Goal: Task Accomplishment & Management: Use online tool/utility

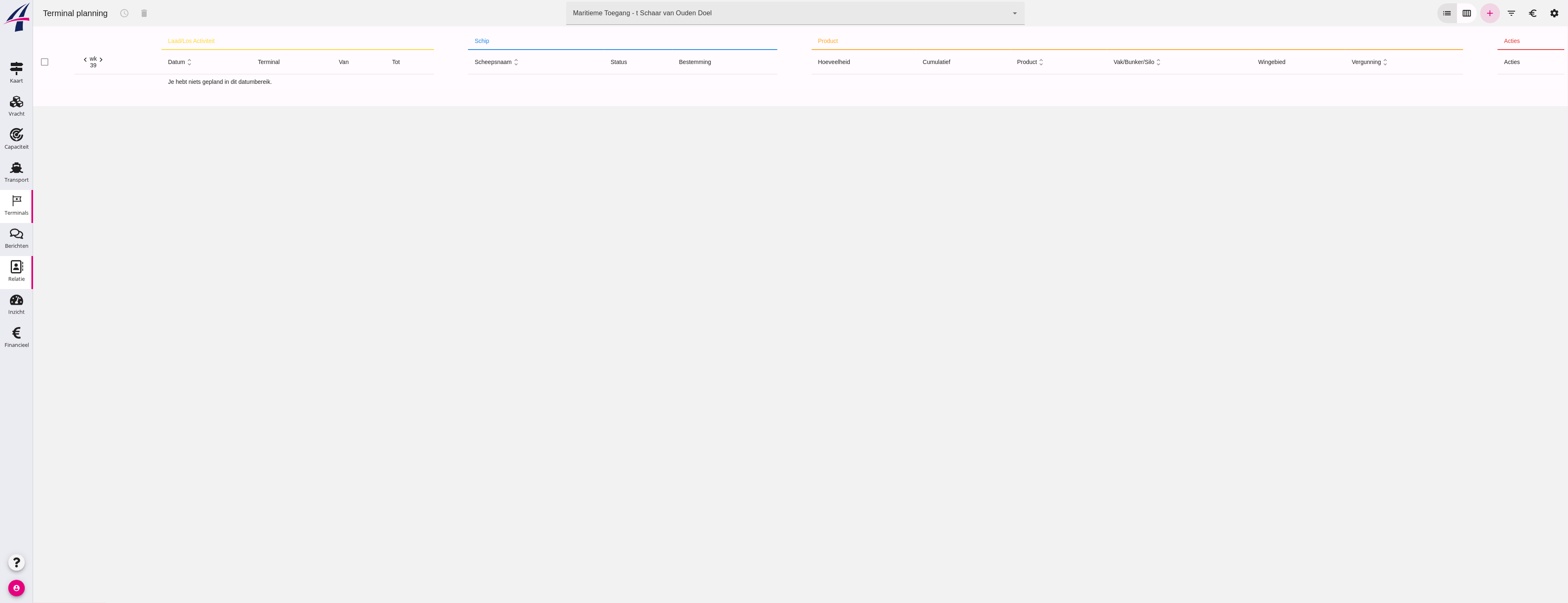
click at [17, 269] on use at bounding box center [17, 267] width 12 height 13
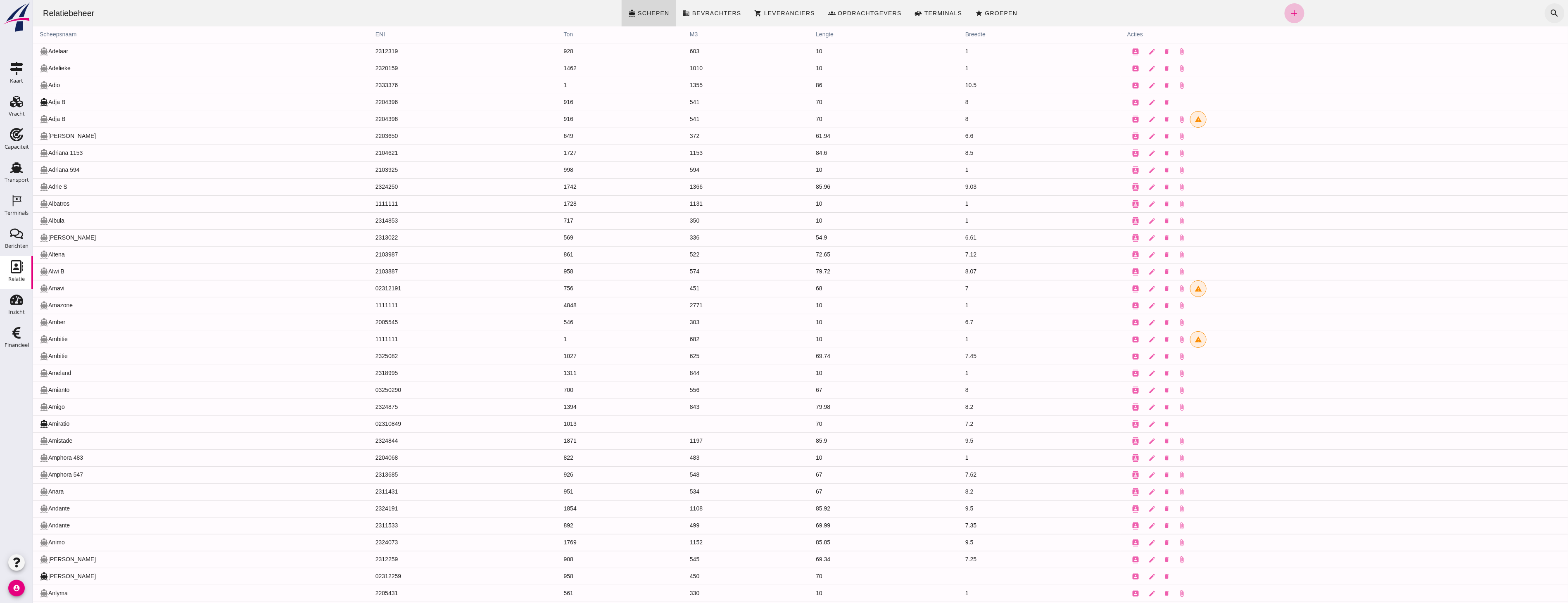
click at [1549, 17] on icon "search" at bounding box center [1553, 13] width 10 height 10
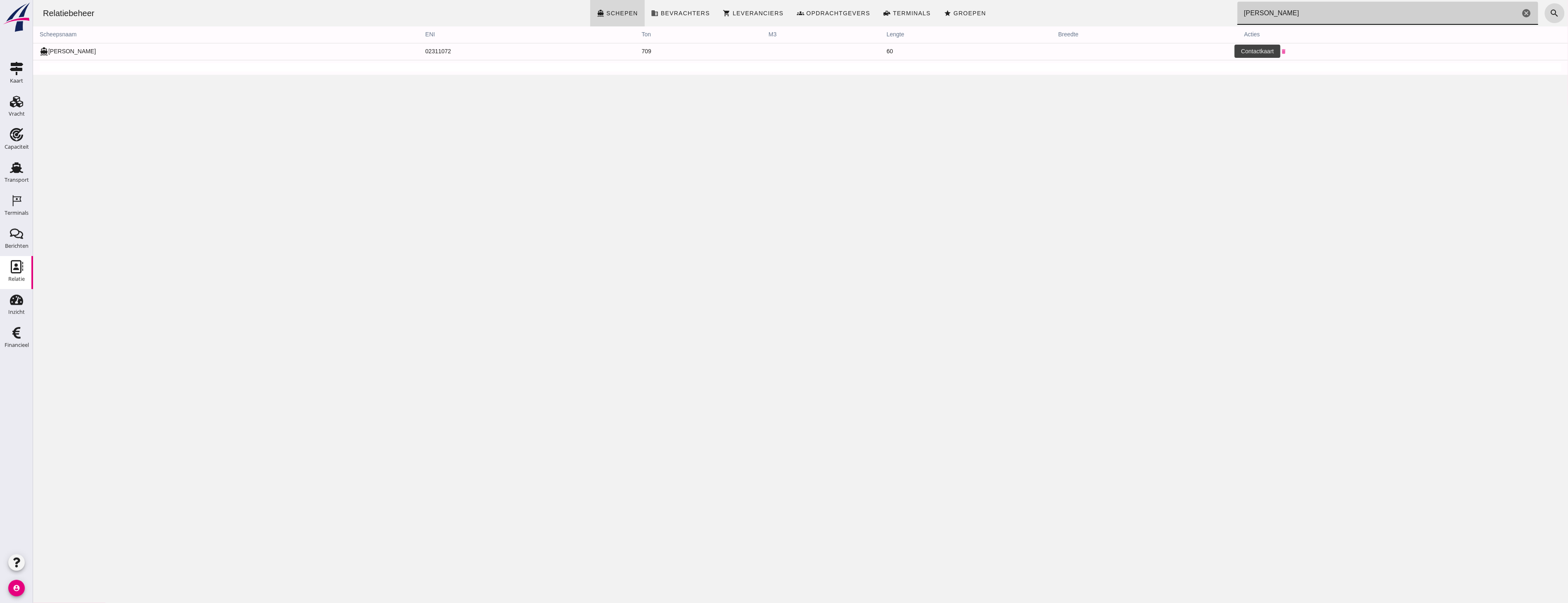
type input "[PERSON_NAME]"
click at [1248, 52] on icon "contacts" at bounding box center [1251, 52] width 7 height 7
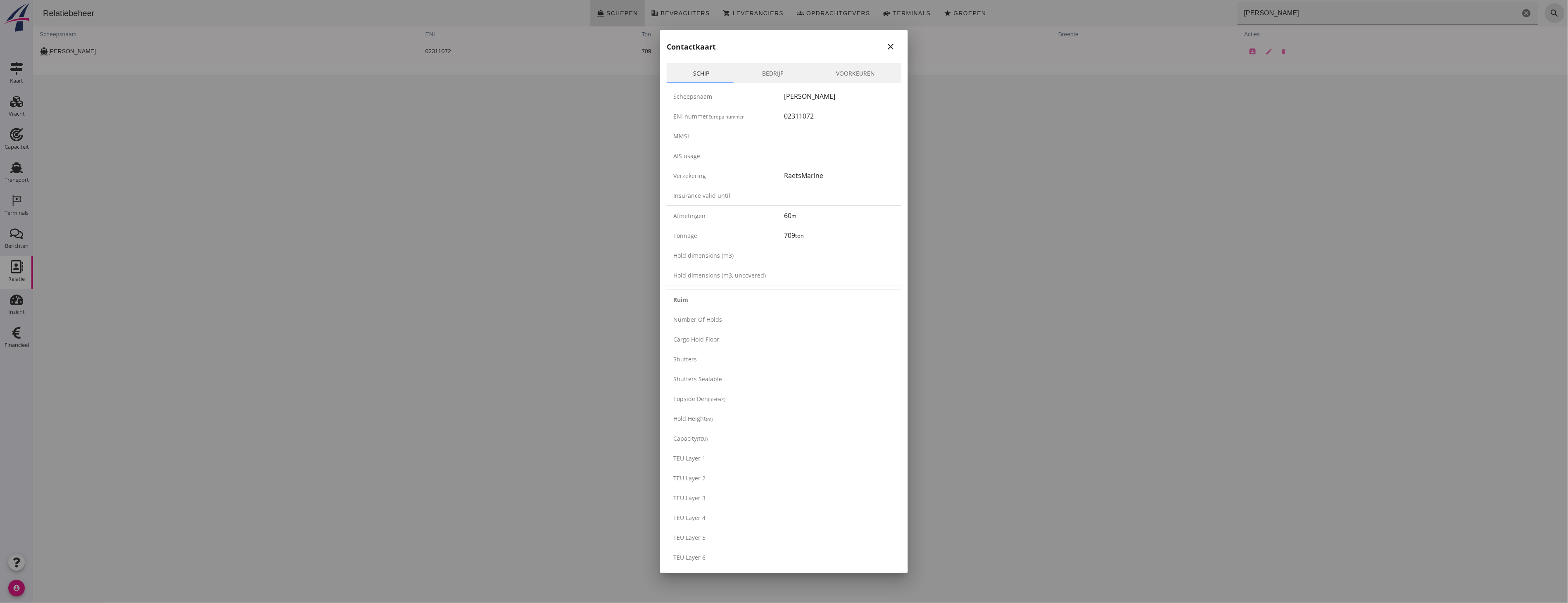
click at [766, 68] on link "Bedrijf" at bounding box center [772, 74] width 74 height 20
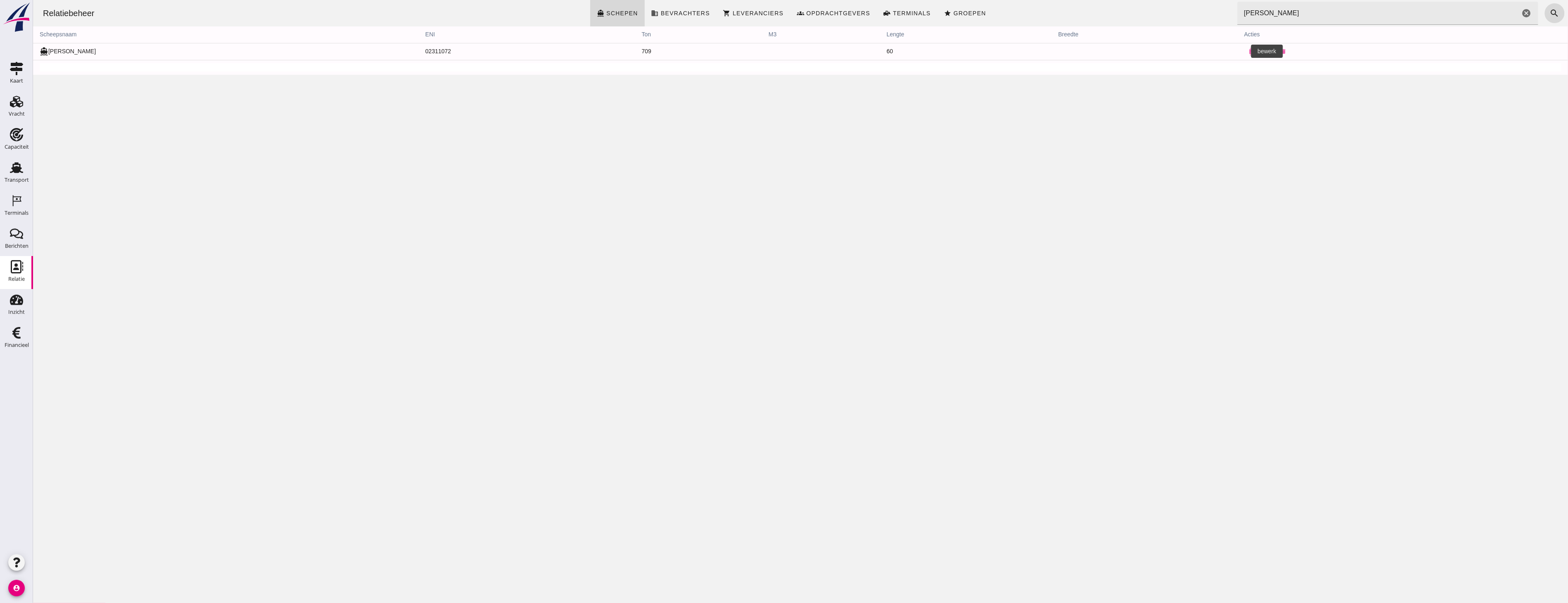
click at [1264, 48] on icon "edit" at bounding box center [1268, 52] width 7 height 7
click at [349, 265] on div "Relatiebeheer directions_boat Schepen business Bevrachters shopping_cart Levera…" at bounding box center [799, 301] width 1535 height 603
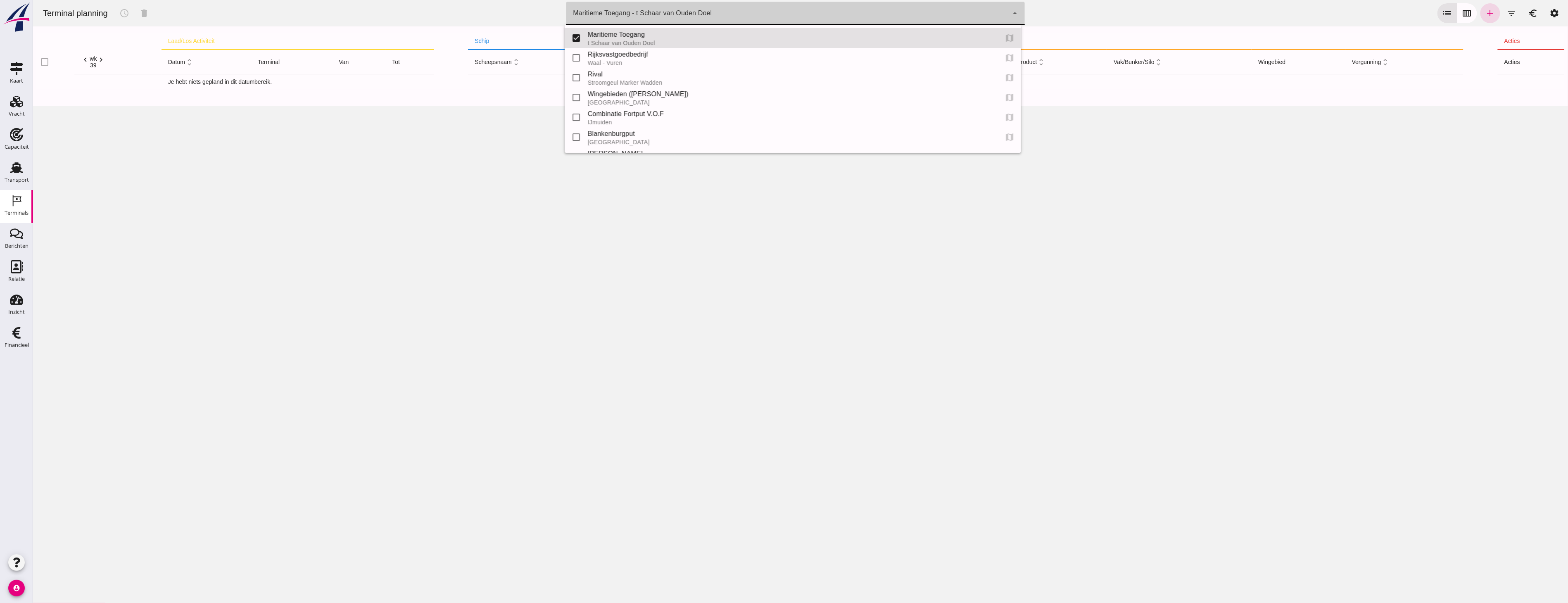
drag, startPoint x: 781, startPoint y: 15, endPoint x: 766, endPoint y: 29, distance: 20.5
click at [781, 15] on div "Maritieme Toegang - t Schaar van Ouden Doel 453b08e2-5afb-49e8-a076-b9bc6000f457" at bounding box center [786, 13] width 442 height 23
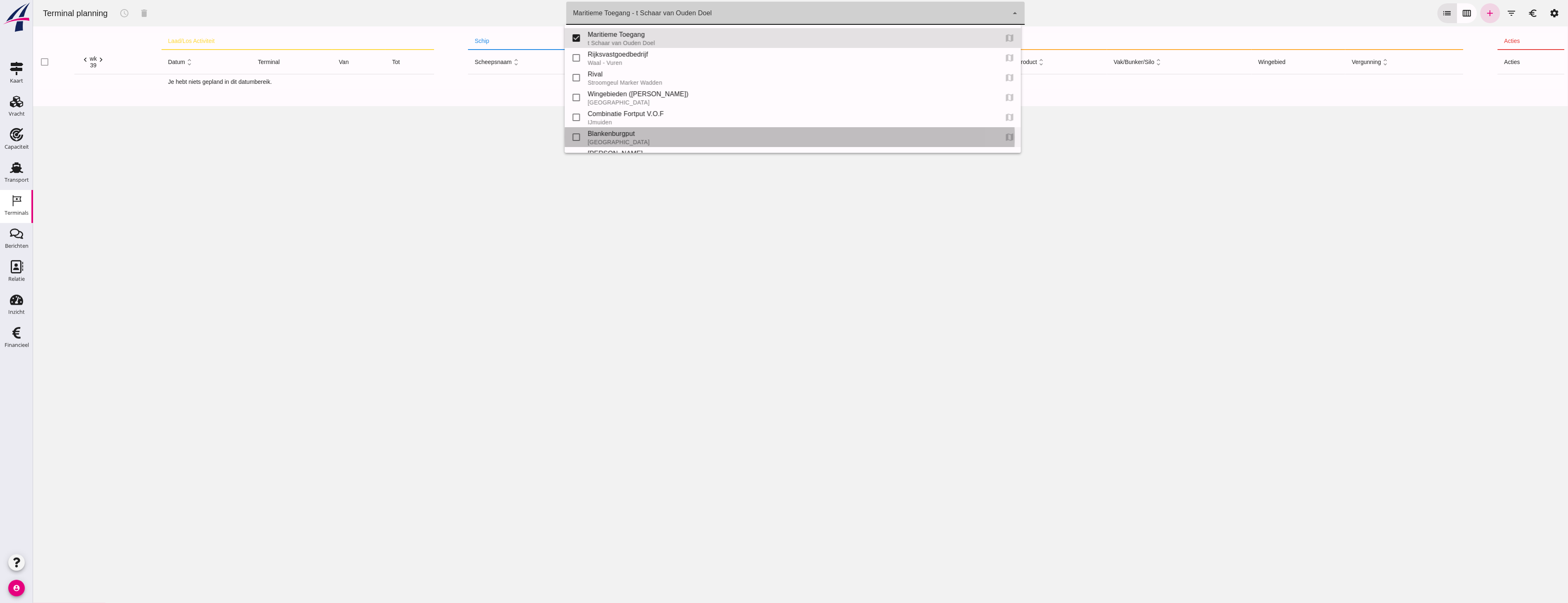
click at [601, 138] on div "Blankenburgput" at bounding box center [789, 133] width 403 height 10
type input "e6c78bfd-e3f1-4bb9-b01e-b37ce3668b52"
checkbox input "false"
checkbox input "true"
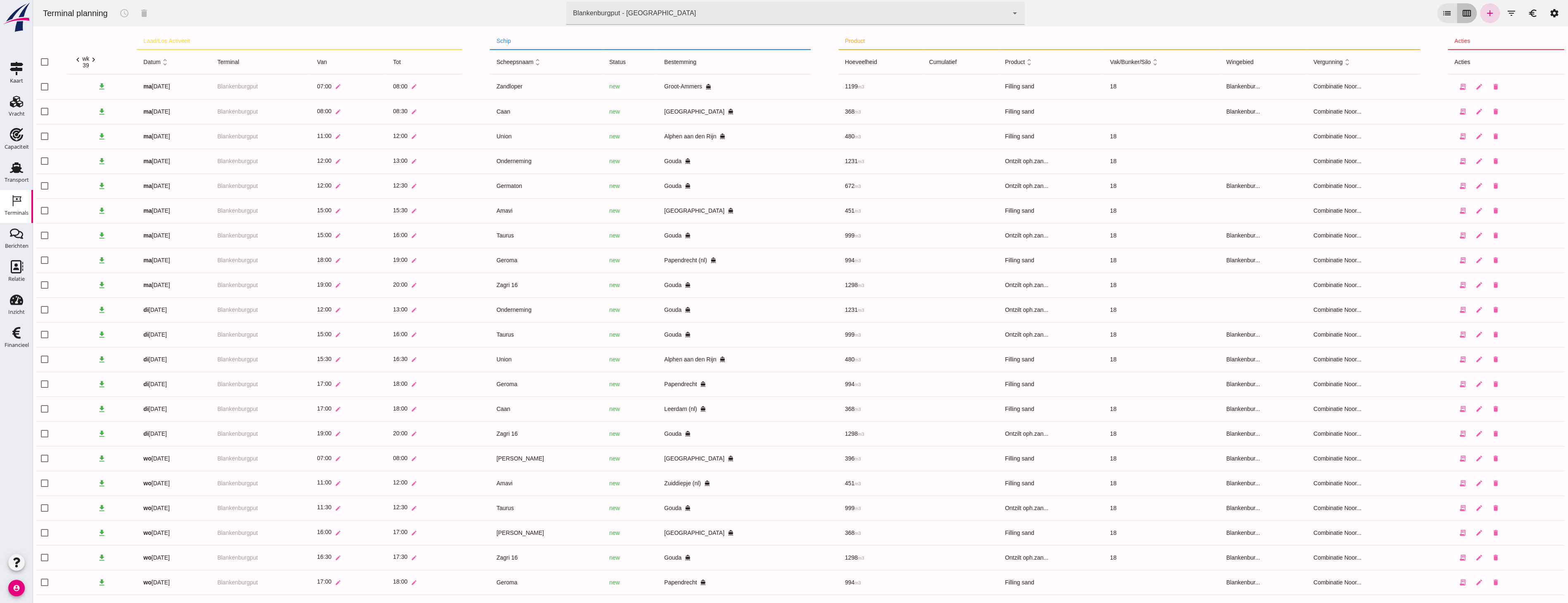
click at [1463, 12] on icon "calendar_view_week" at bounding box center [1466, 13] width 10 height 10
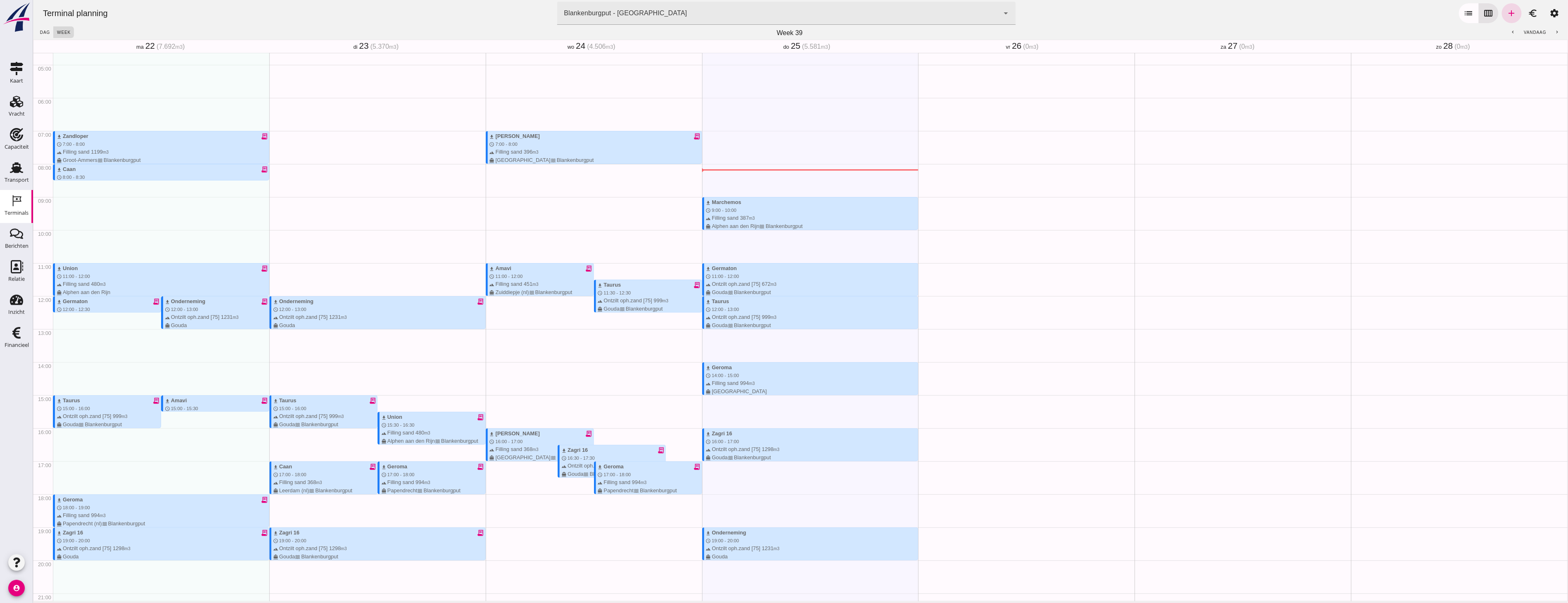
scroll to position [153, 0]
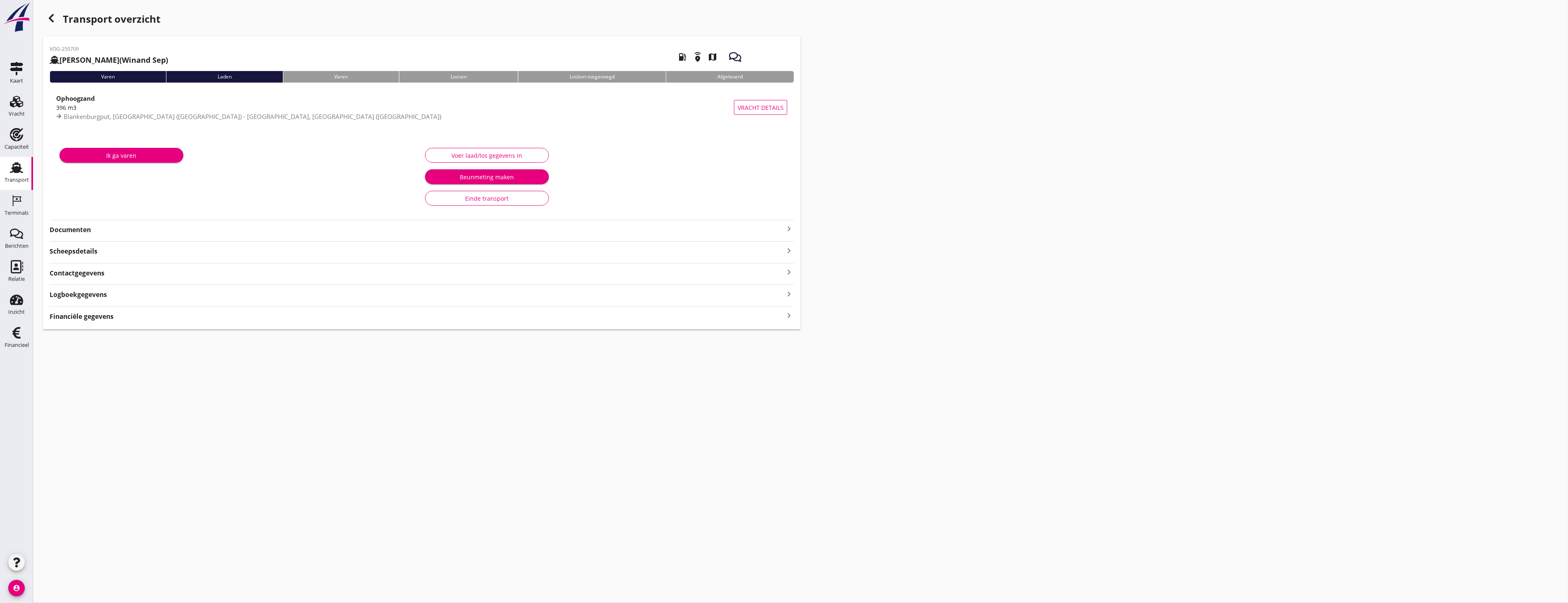
click at [147, 225] on strong "Documenten" at bounding box center [416, 229] width 734 height 9
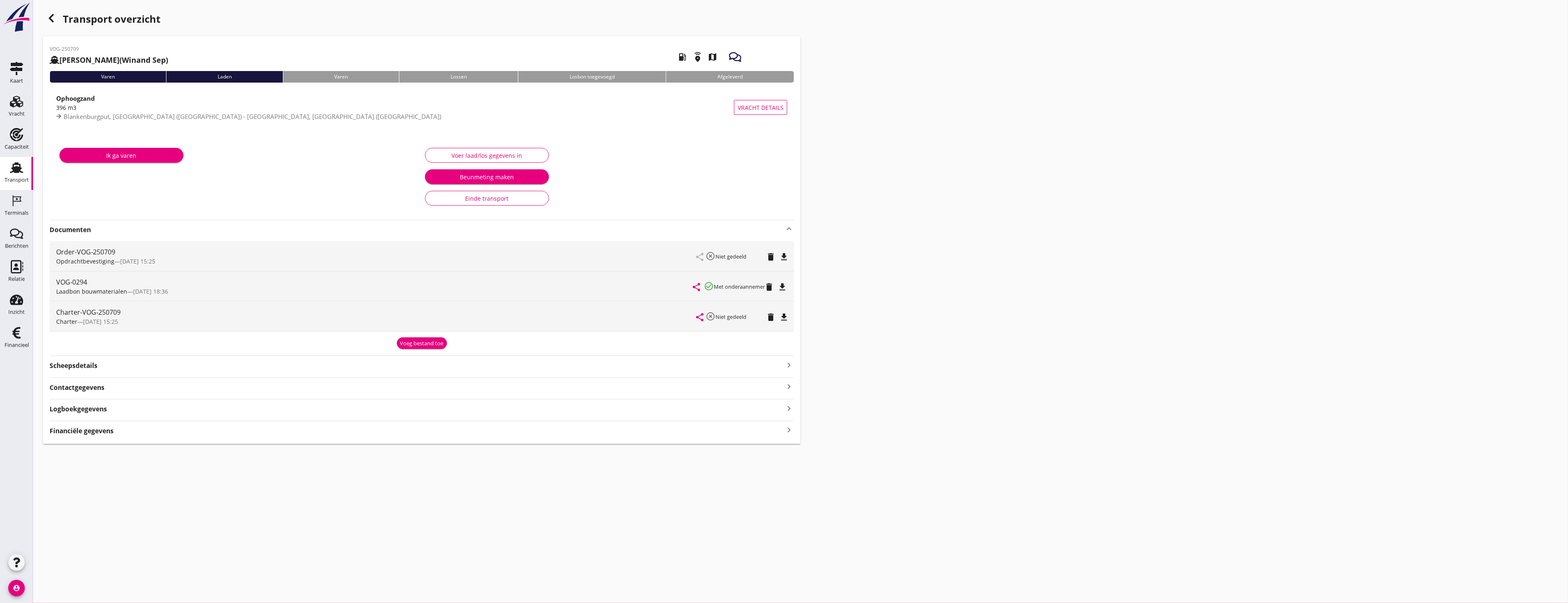
click at [787, 285] on icon "file_download" at bounding box center [782, 286] width 10 height 10
click at [78, 365] on strong "Scheepsdetails" at bounding box center [74, 365] width 48 height 9
click at [78, 438] on strong "Contactgegevens" at bounding box center [77, 437] width 55 height 9
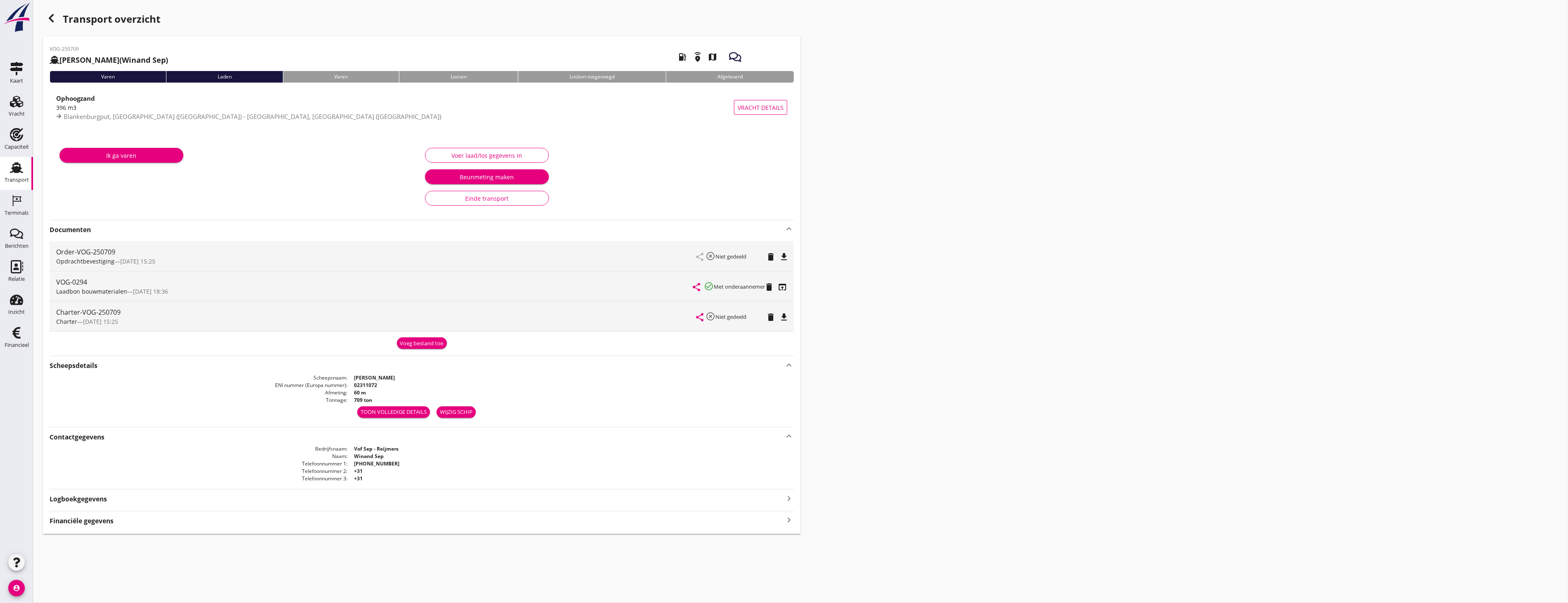
click at [212, 446] on dt "Bedrijfsnaam" at bounding box center [198, 448] width 297 height 7
click at [1065, 204] on div "Transport overzicht VOG-250709 Boris (Winand Sep) local_gas_station emergency_s…" at bounding box center [800, 272] width 1535 height 544
click at [691, 192] on div "Voer laad/los gegevens in Beunmeting maken Einde transport" at bounding box center [604, 176] width 366 height 69
click at [22, 139] on icon "Capaciteit" at bounding box center [17, 134] width 13 height 13
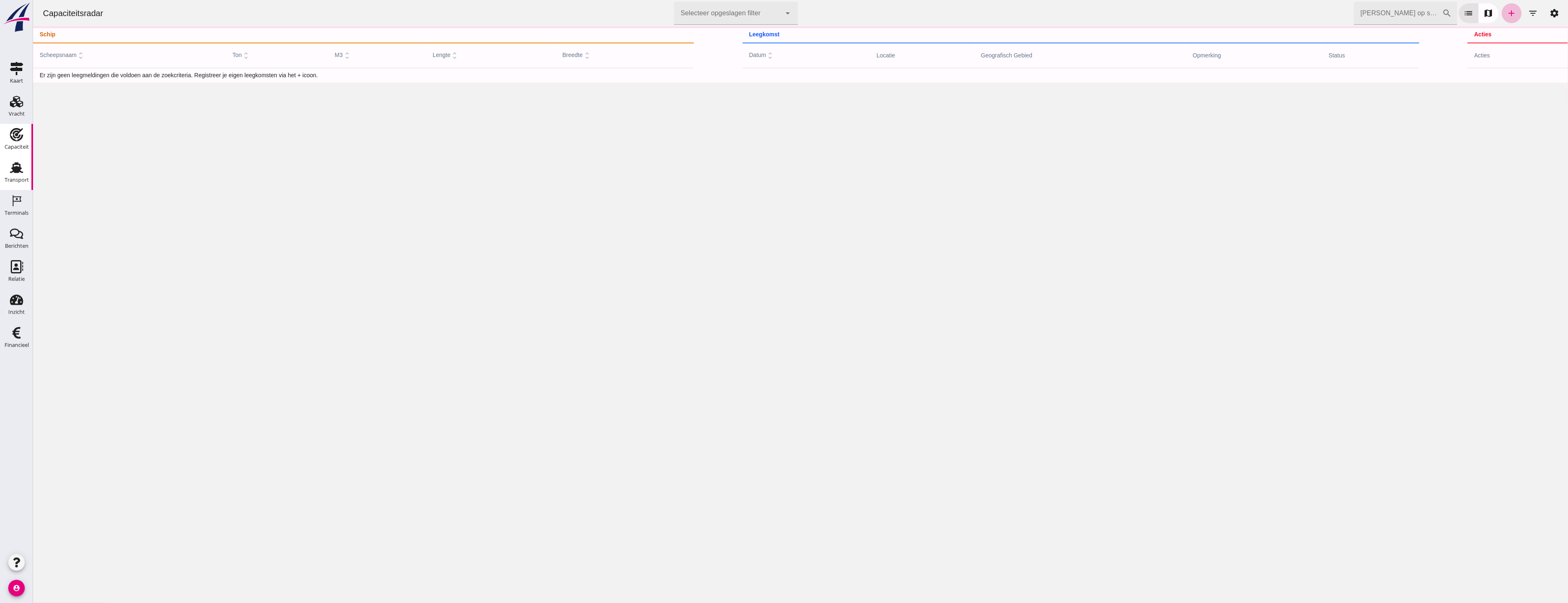
click at [9, 173] on link "Transport Transport" at bounding box center [17, 173] width 33 height 33
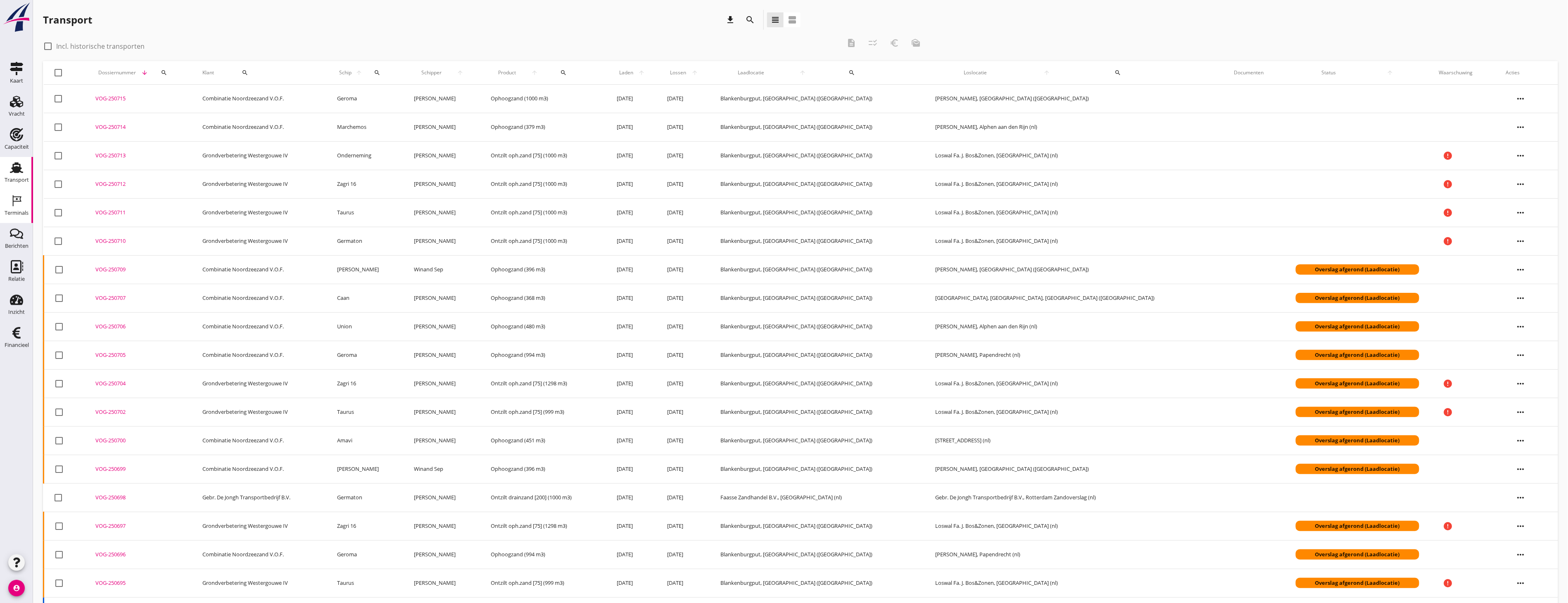
click at [22, 207] on div "Terminals" at bounding box center [17, 213] width 24 height 12
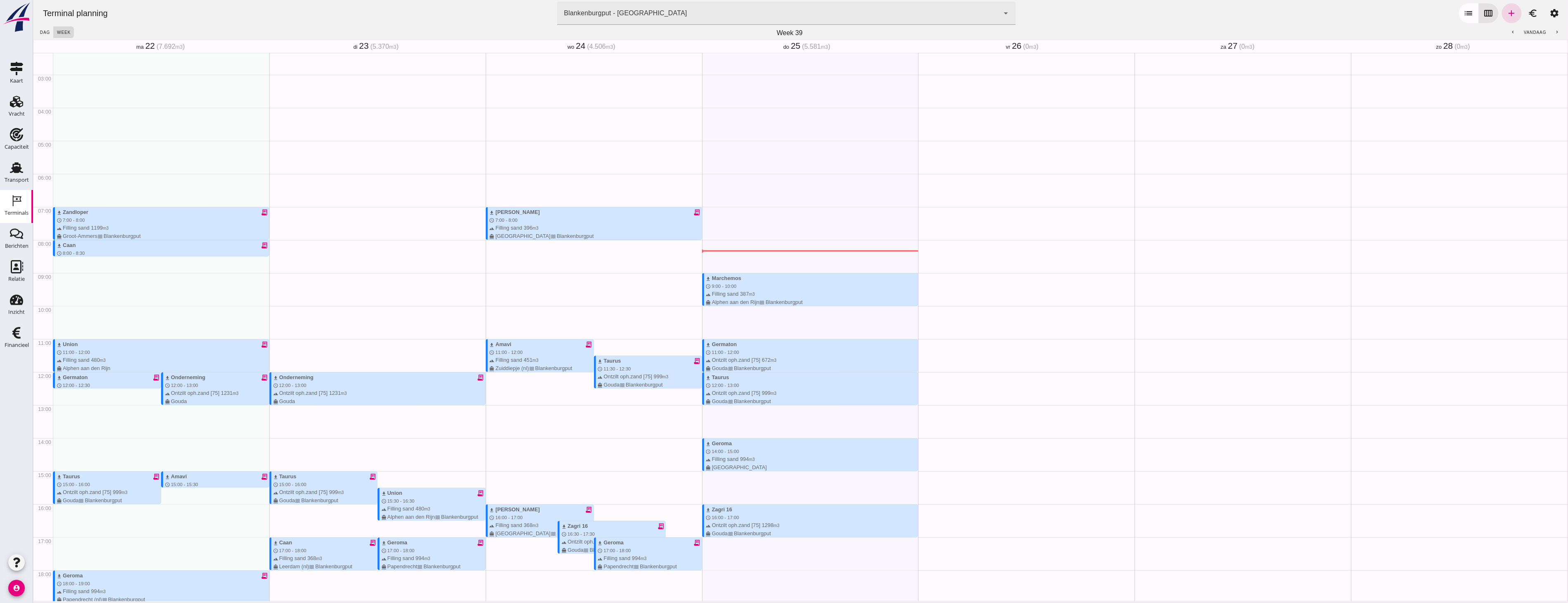
scroll to position [245, 0]
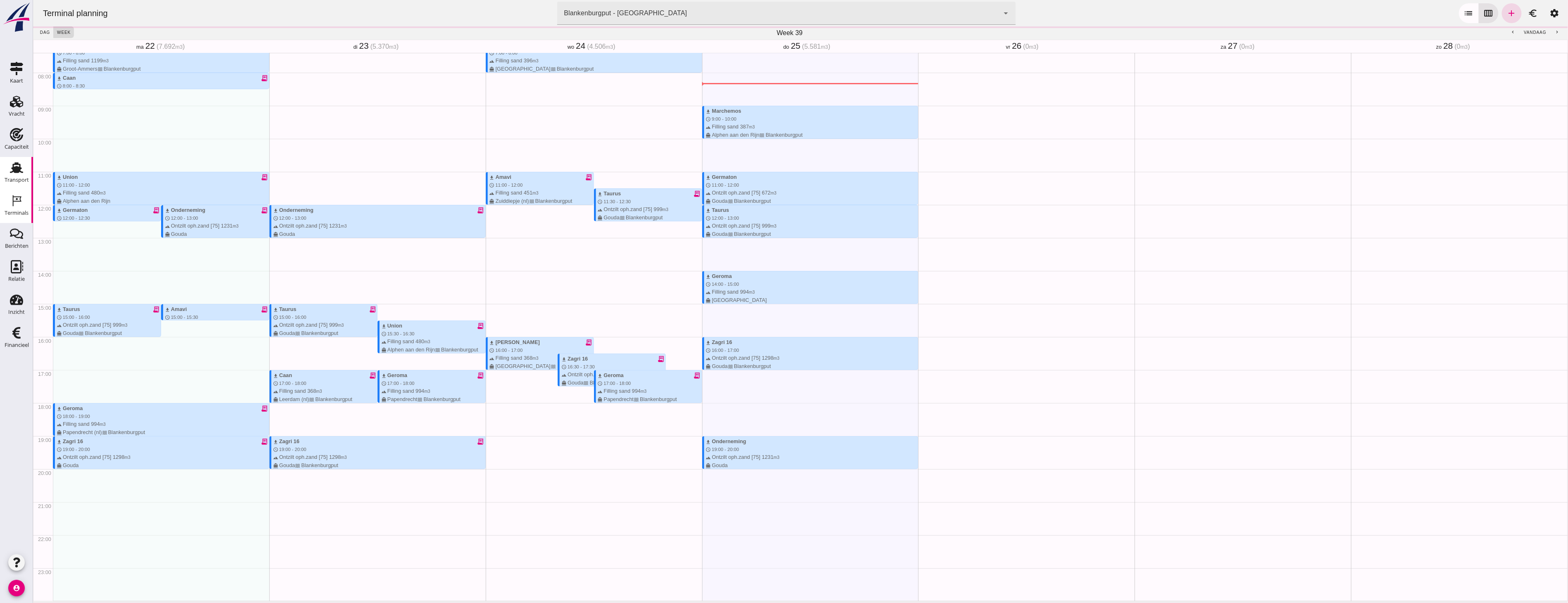
click at [10, 174] on div "Transport" at bounding box center [17, 180] width 24 height 12
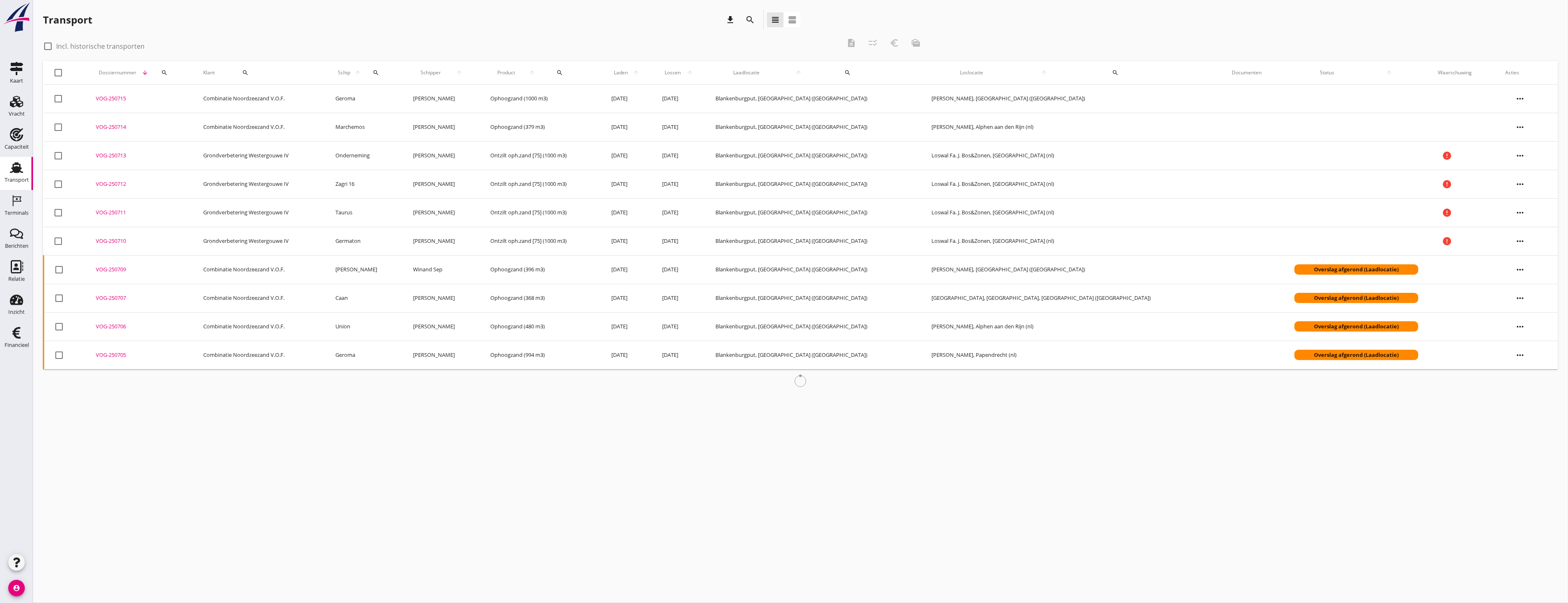
click at [840, 413] on div "cancel You are impersonating another user. Transport download search view_headl…" at bounding box center [800, 301] width 1535 height 603
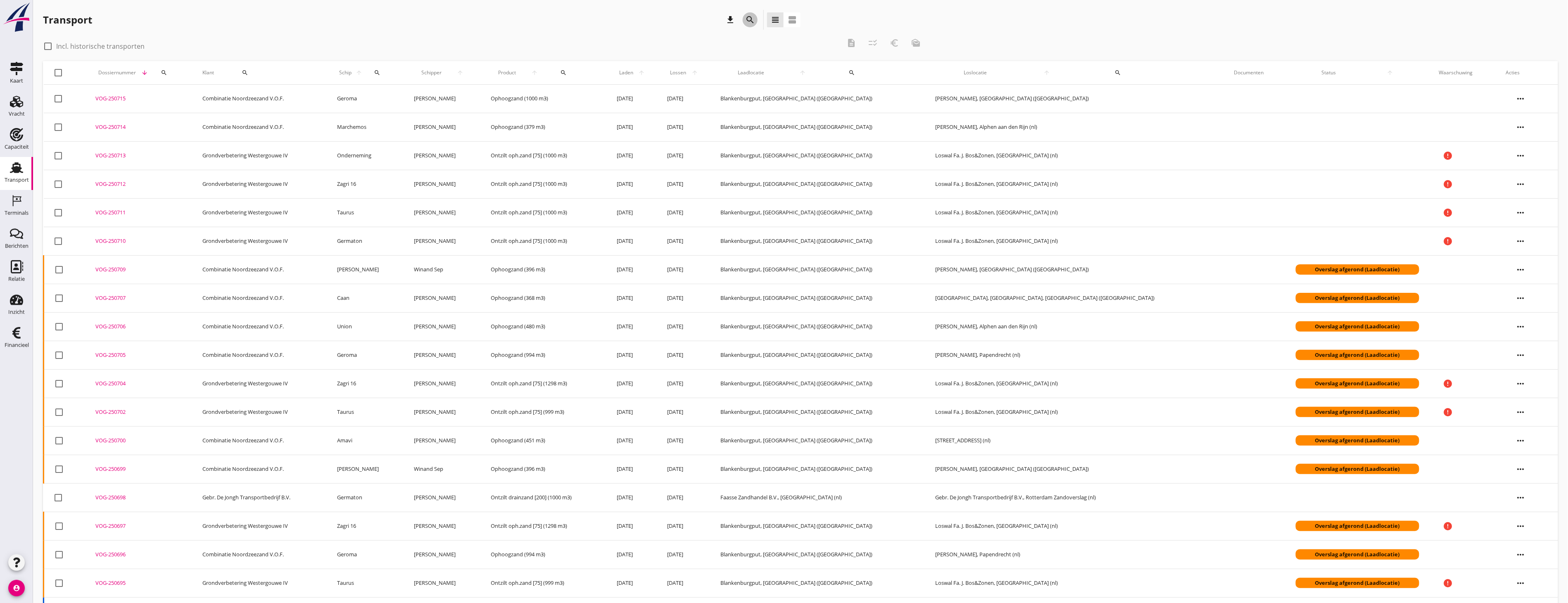
click at [749, 21] on icon "search" at bounding box center [749, 19] width 10 height 10
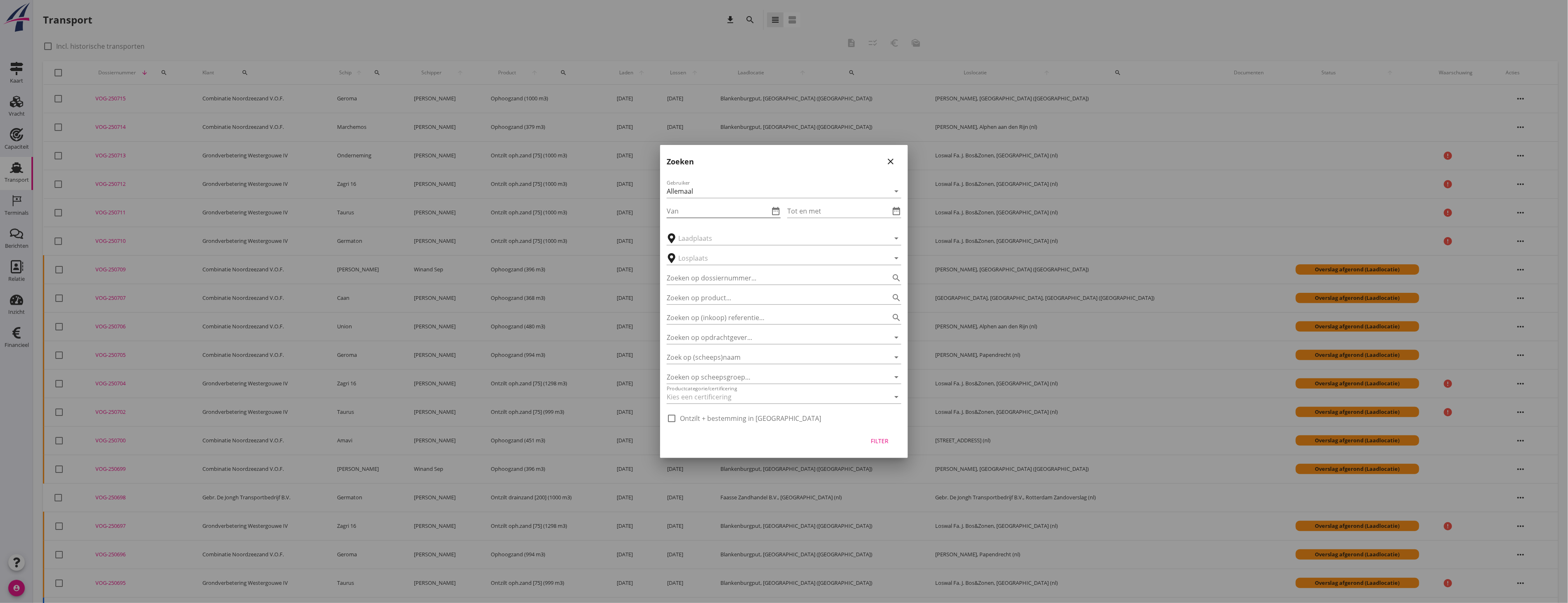
click at [707, 212] on input "Van" at bounding box center [717, 211] width 102 height 13
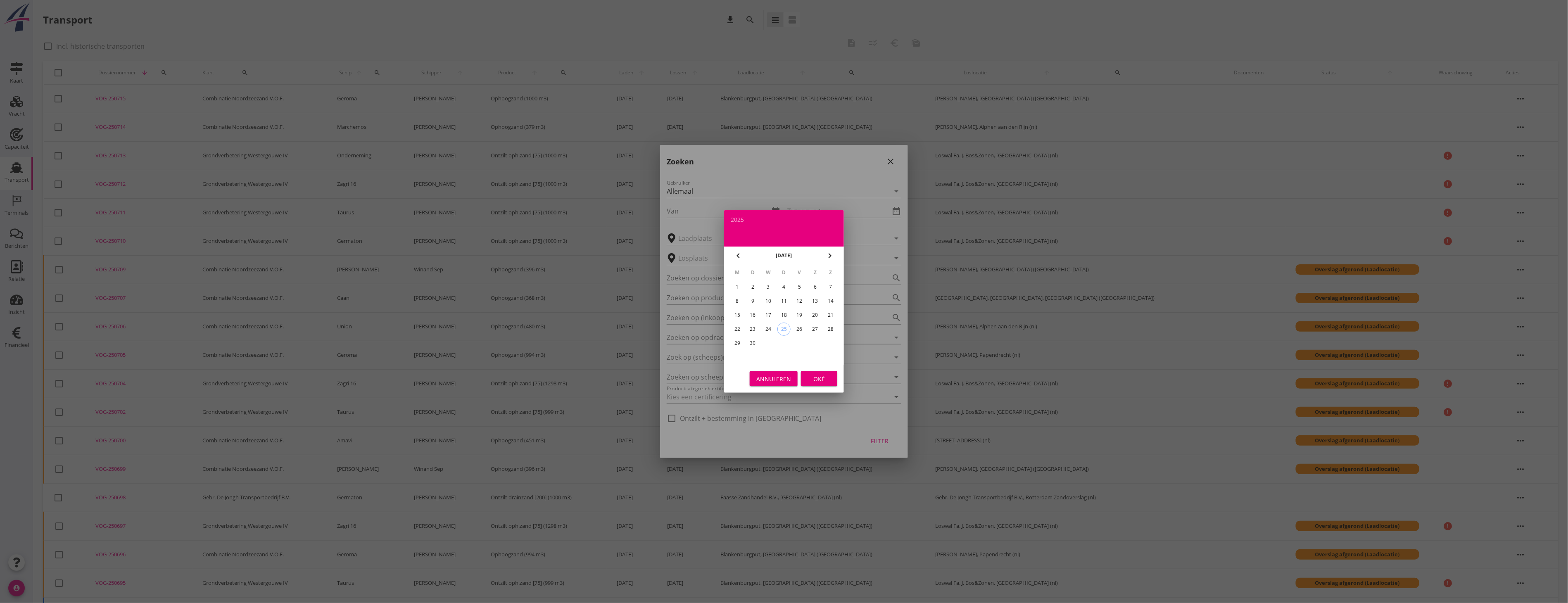
click at [826, 301] on div "14" at bounding box center [830, 301] width 13 height 13
type input "[DATE]"
drag, startPoint x: 829, startPoint y: 381, endPoint x: 825, endPoint y: 329, distance: 52.2
click at [829, 381] on div "Oké" at bounding box center [819, 378] width 23 height 8
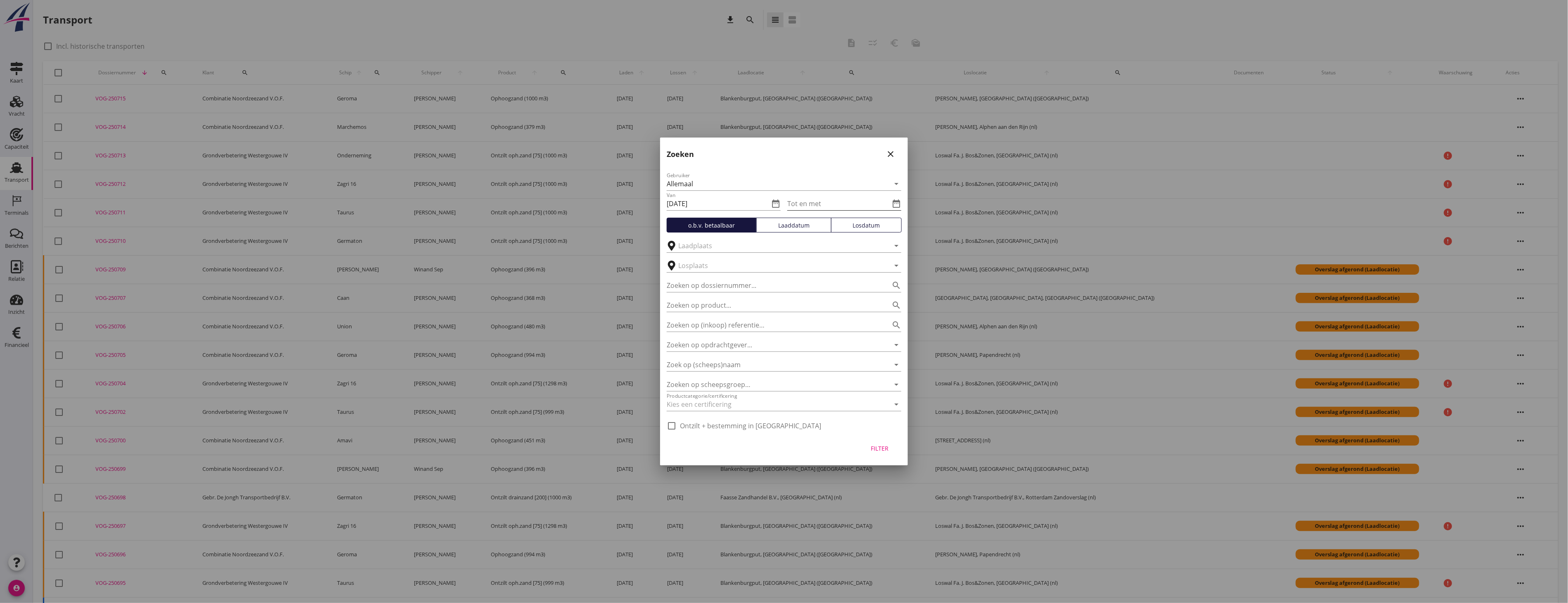
click at [834, 203] on input "Tot en met" at bounding box center [838, 203] width 102 height 13
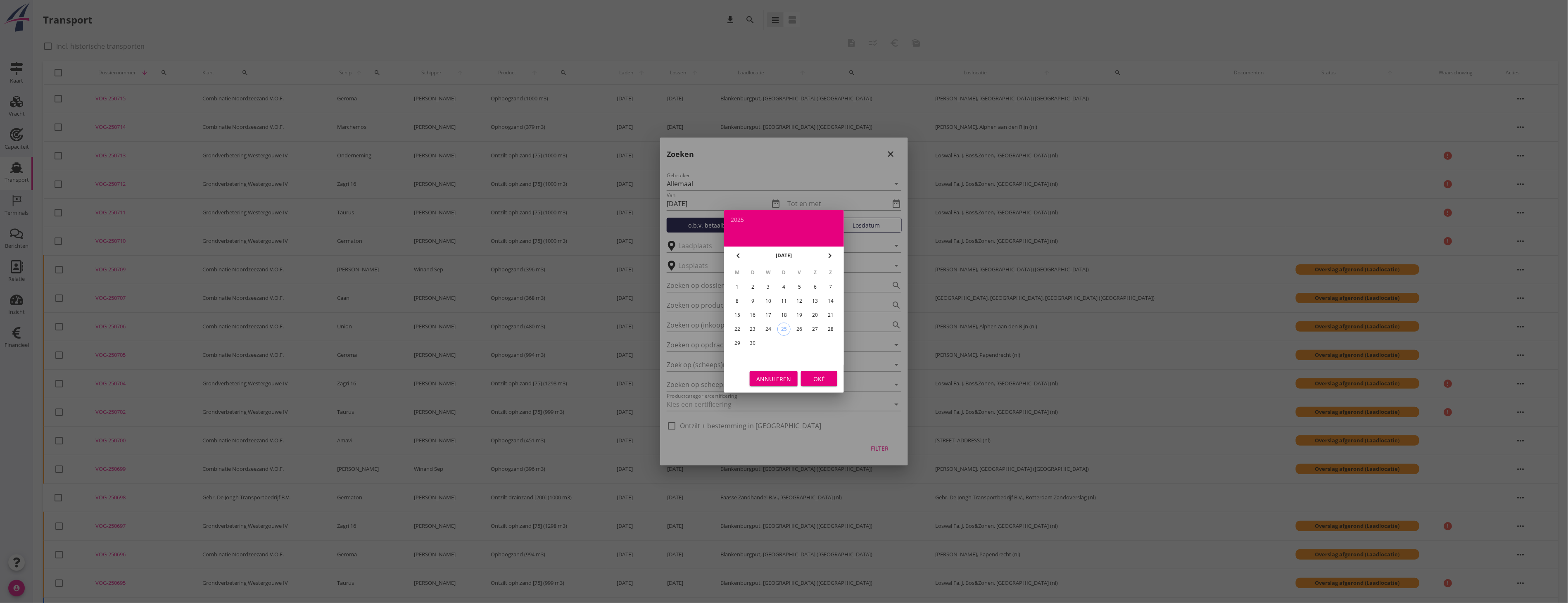
click at [825, 311] on div "21" at bounding box center [830, 315] width 13 height 13
type input "[DATE]"
click at [819, 377] on div "Oké" at bounding box center [819, 378] width 23 height 8
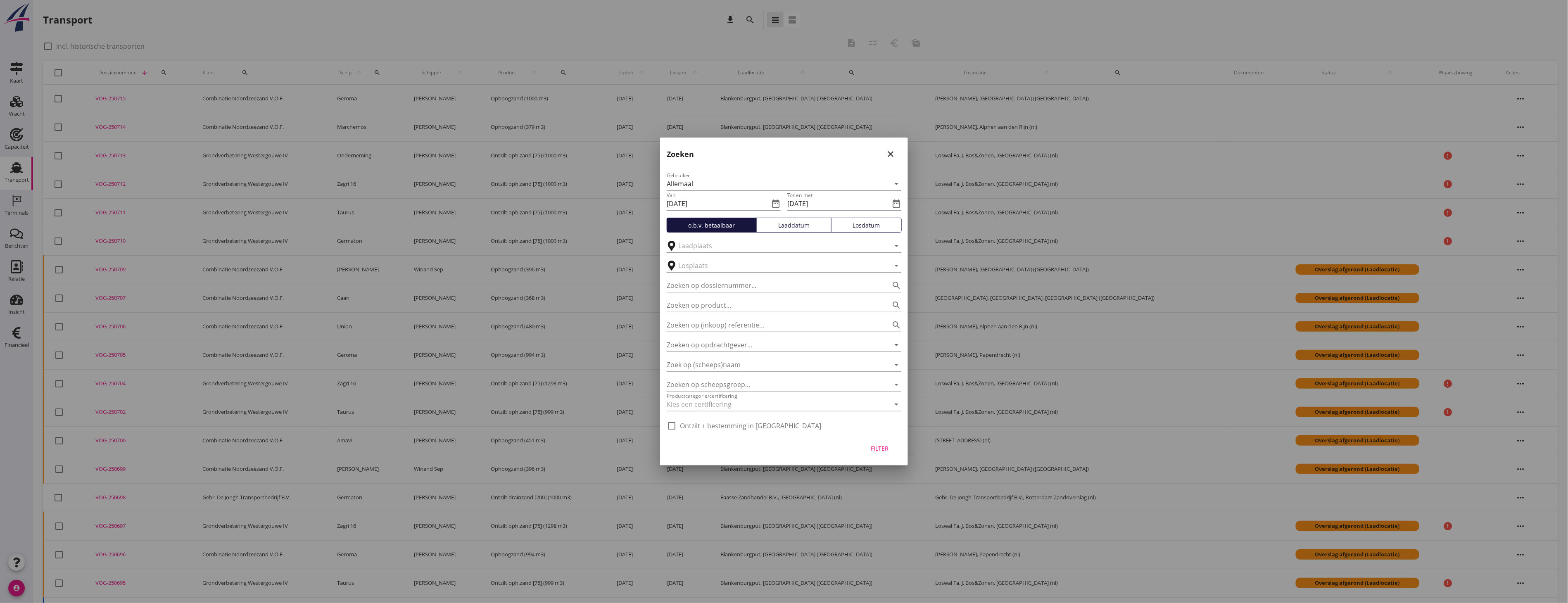
click at [783, 226] on div "Laaddatum" at bounding box center [793, 225] width 67 height 8
click at [739, 267] on input "text" at bounding box center [777, 265] width 200 height 13
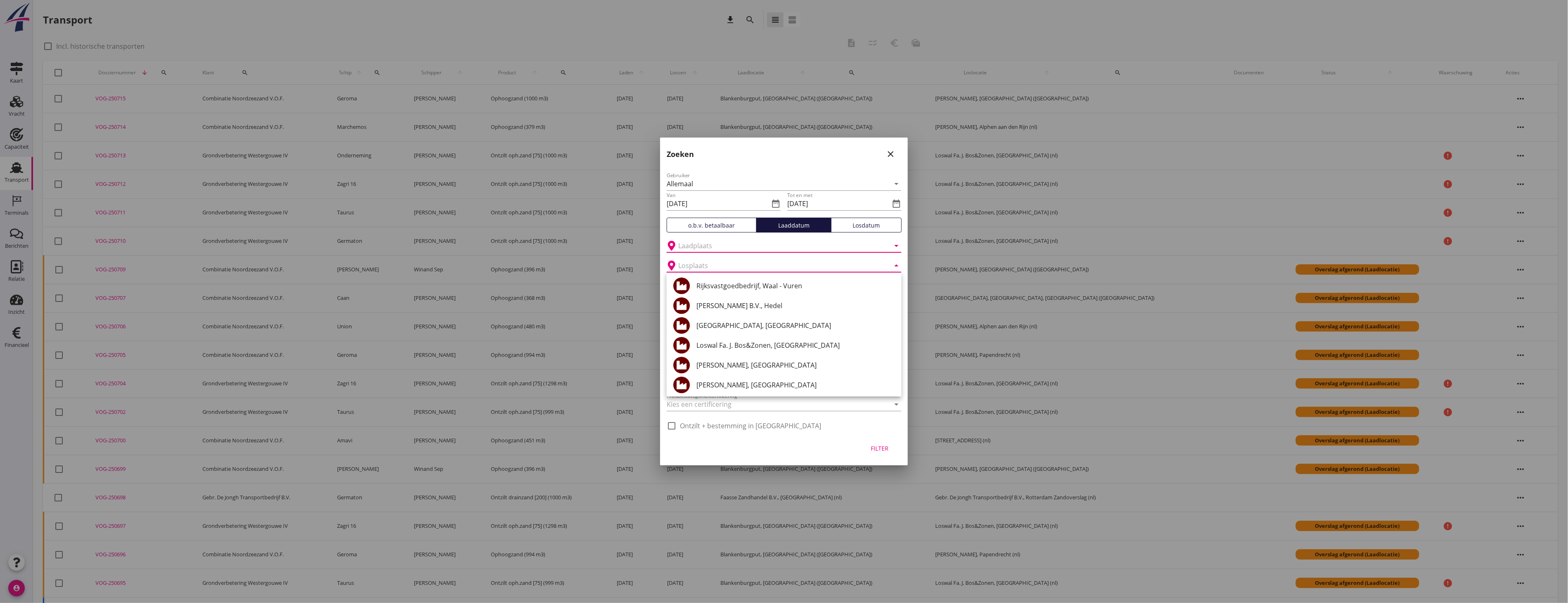
click at [733, 246] on input "text" at bounding box center [777, 246] width 200 height 13
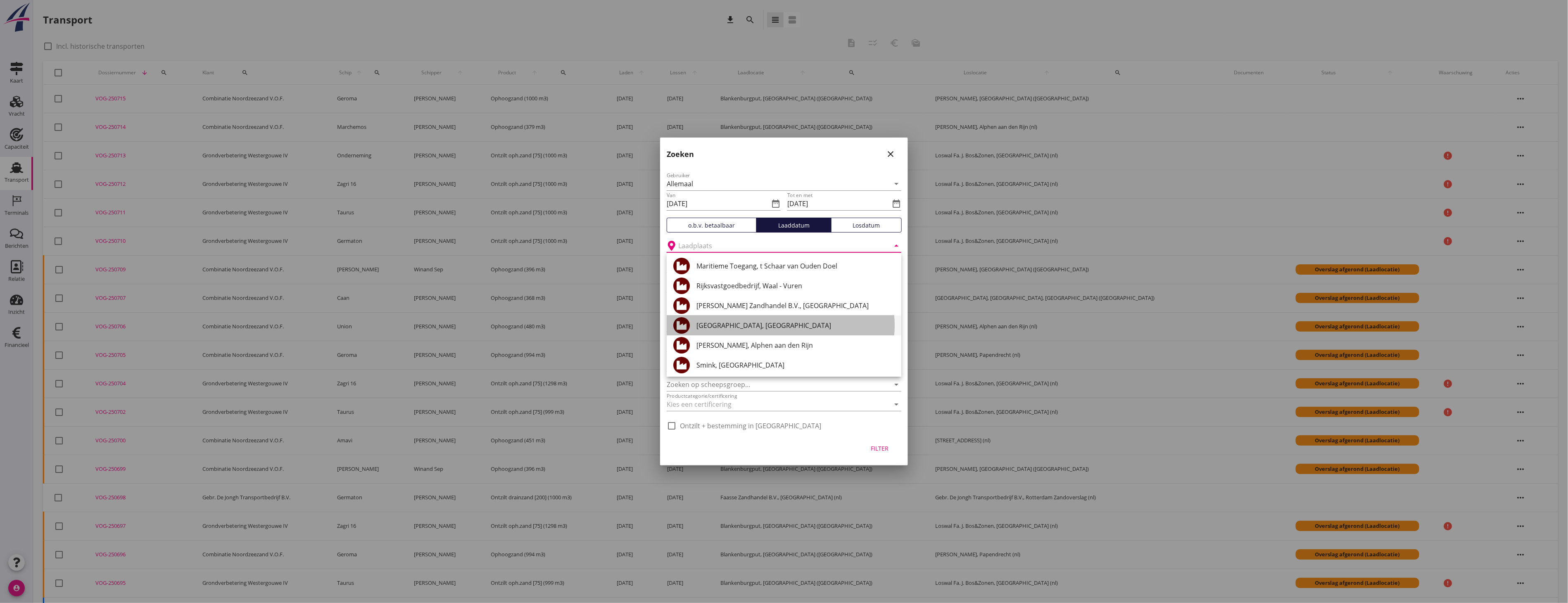
click at [746, 329] on div "[GEOGRAPHIC_DATA], [GEOGRAPHIC_DATA]" at bounding box center [795, 325] width 198 height 10
type input "[GEOGRAPHIC_DATA], [GEOGRAPHIC_DATA]"
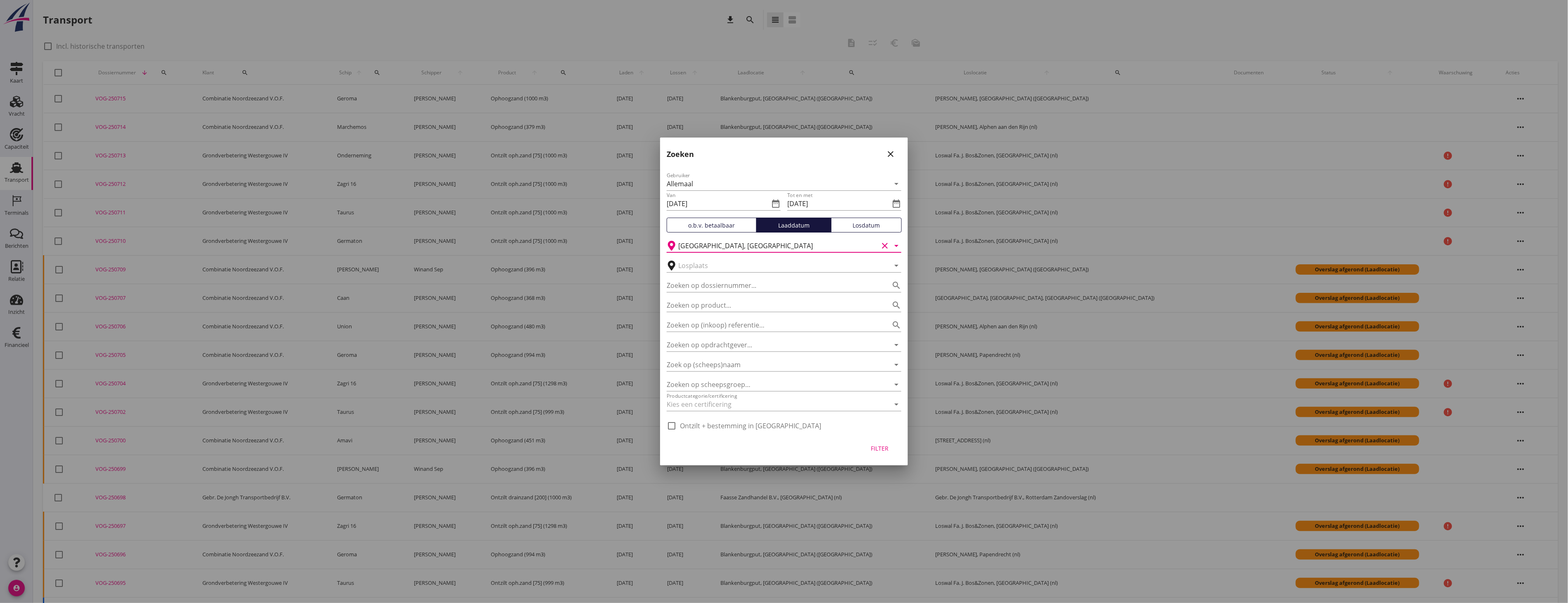
click at [876, 445] on div "Filter" at bounding box center [879, 447] width 23 height 8
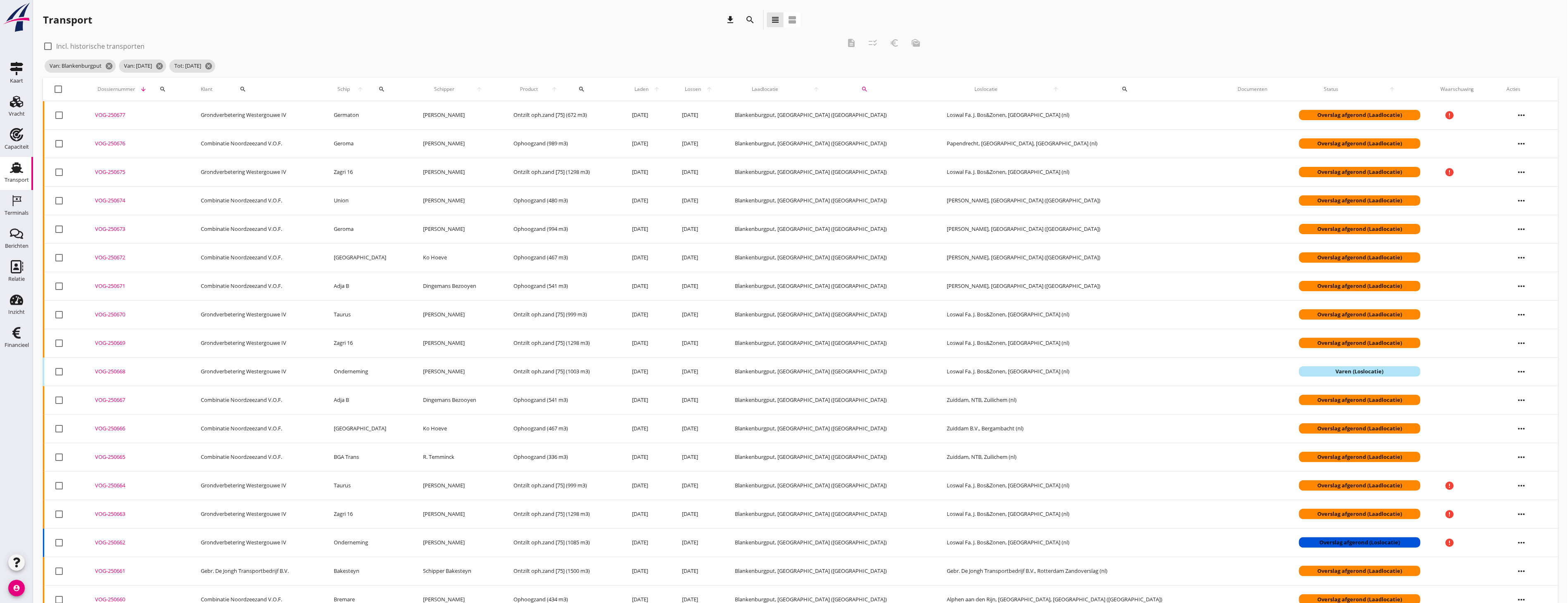
click at [873, 41] on div "check_box_outline_blank Incl. historische transporten description checklist_rtl…" at bounding box center [485, 45] width 884 height 25
click at [813, 52] on div "check_box_outline_blank Incl. historische transporten description checklist_rtl…" at bounding box center [485, 45] width 884 height 25
drag, startPoint x: 47, startPoint y: 49, endPoint x: 110, endPoint y: 119, distance: 94.2
click at [48, 49] on div at bounding box center [47, 46] width 14 height 14
checkbox input "true"
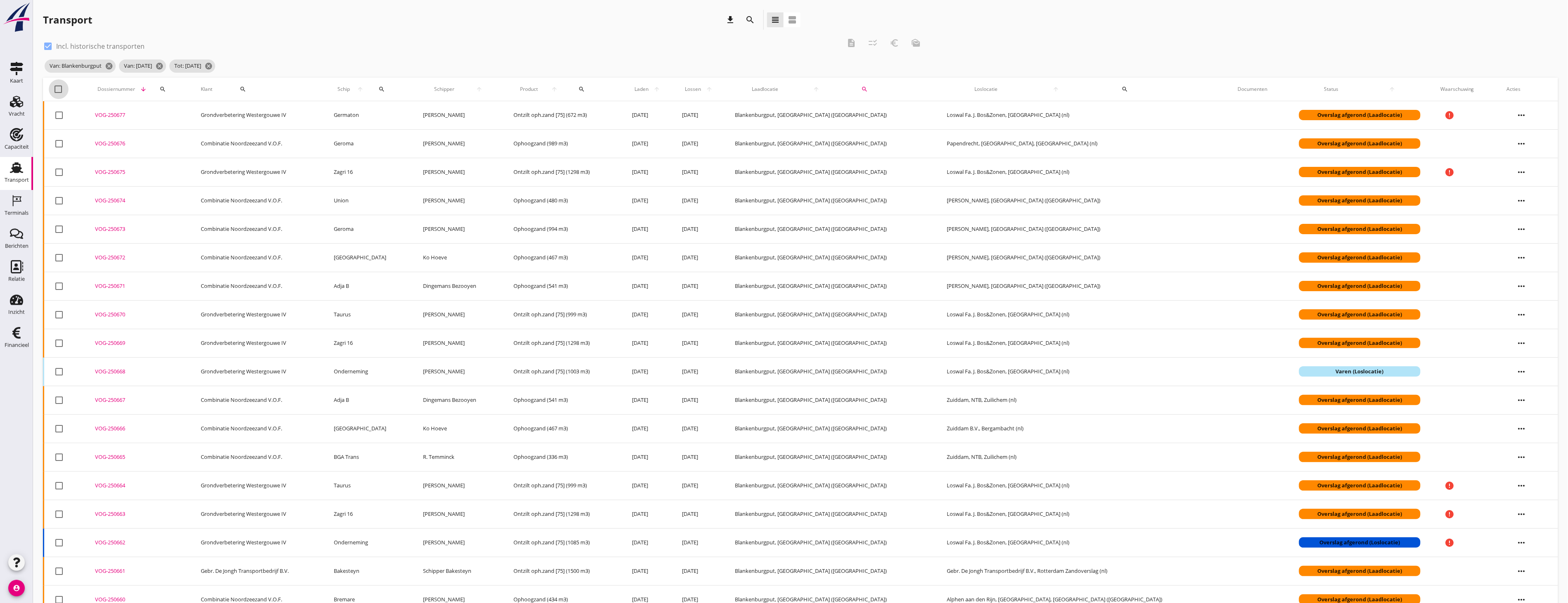
drag, startPoint x: 60, startPoint y: 89, endPoint x: 67, endPoint y: 100, distance: 13.0
click at [60, 89] on div at bounding box center [58, 88] width 14 height 14
checkbox input "true"
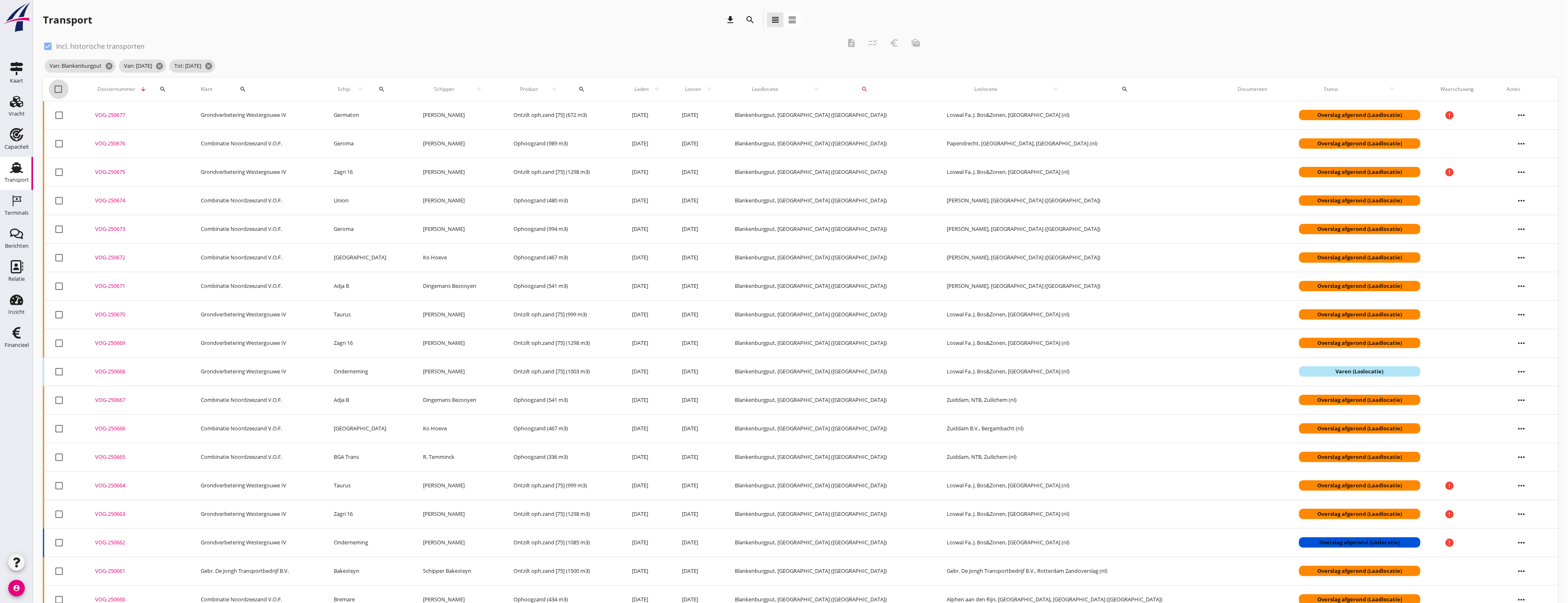
checkbox input "true"
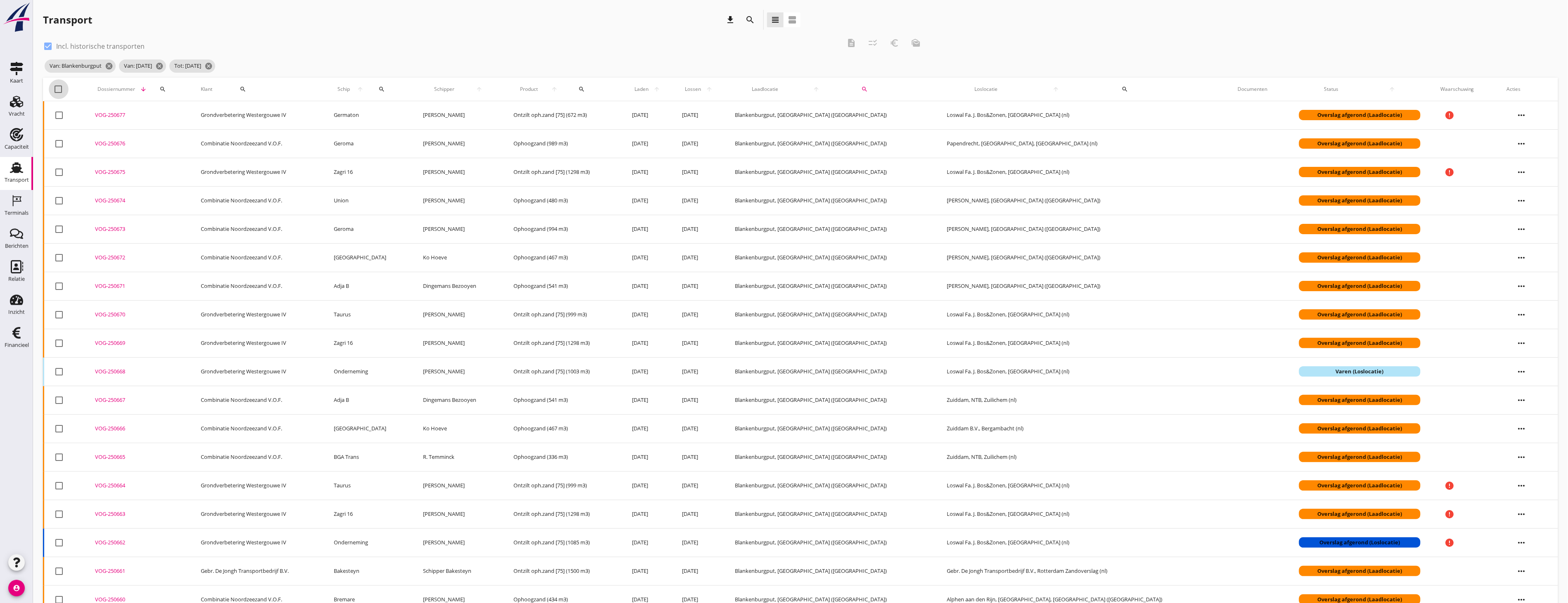
checkbox input "true"
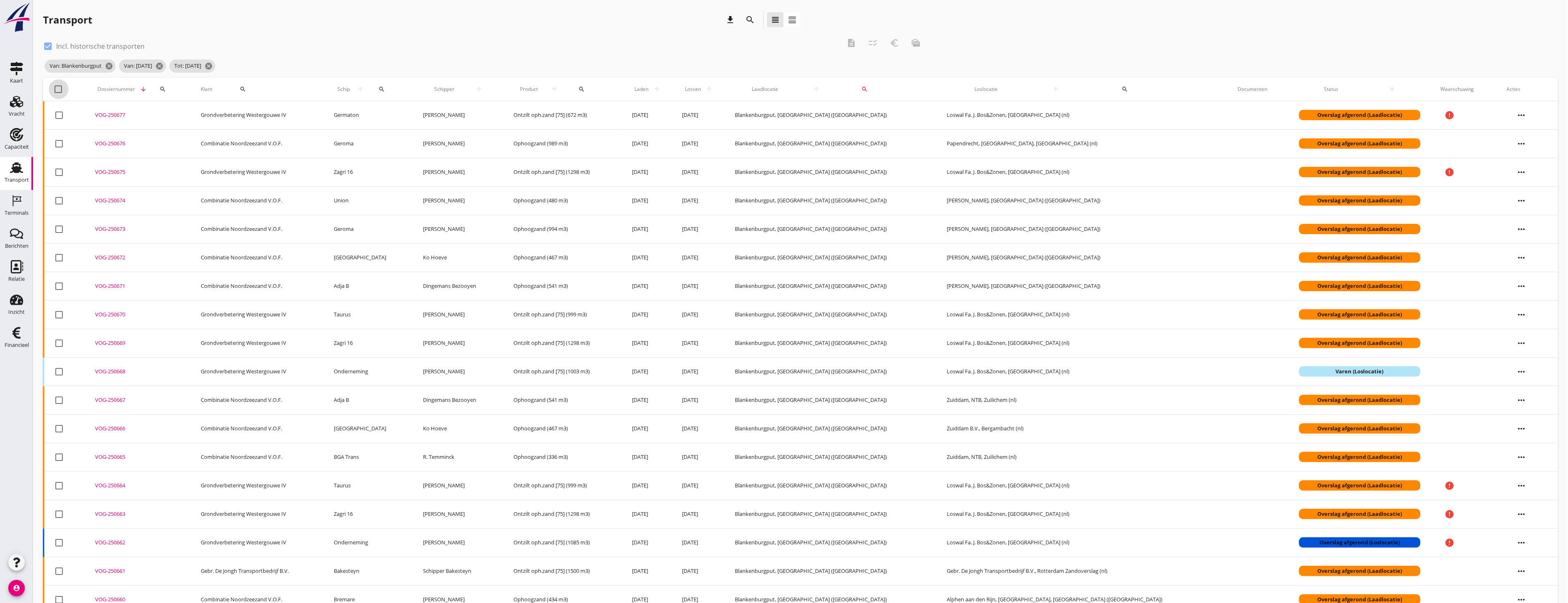
checkbox input "true"
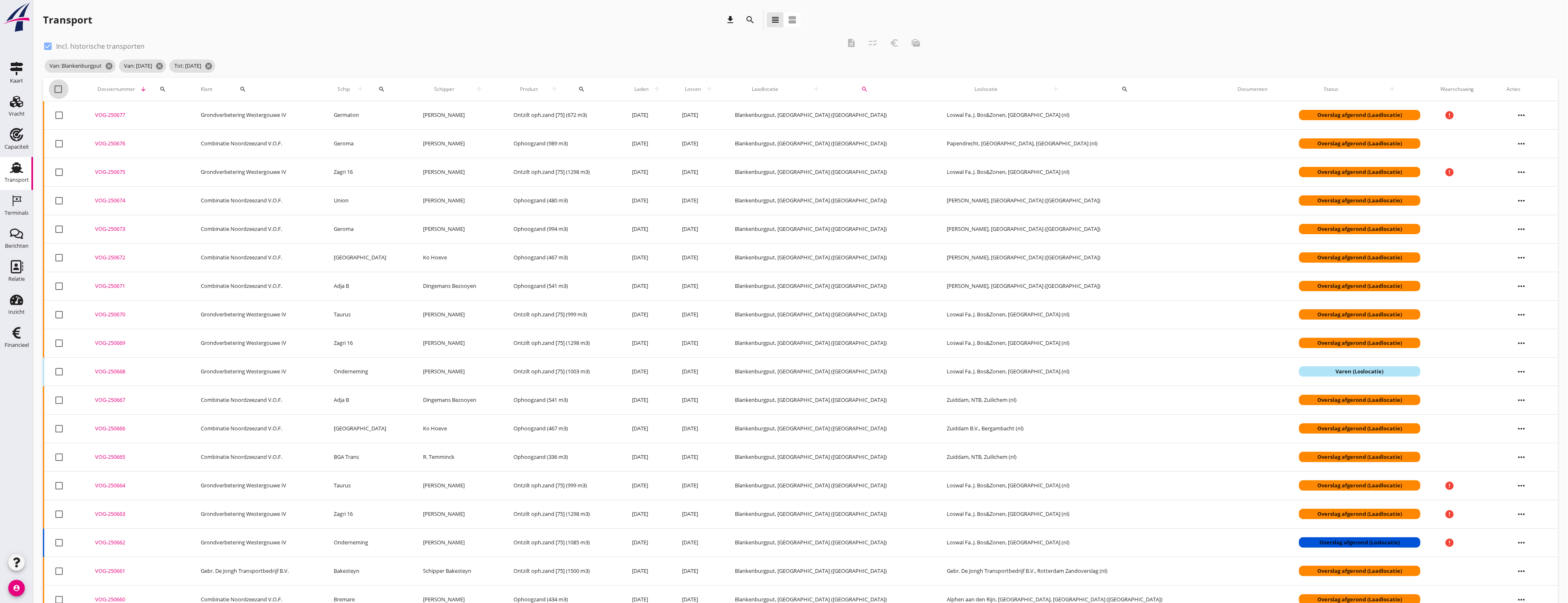
checkbox input "true"
click at [59, 86] on div at bounding box center [58, 88] width 14 height 14
checkbox input "false"
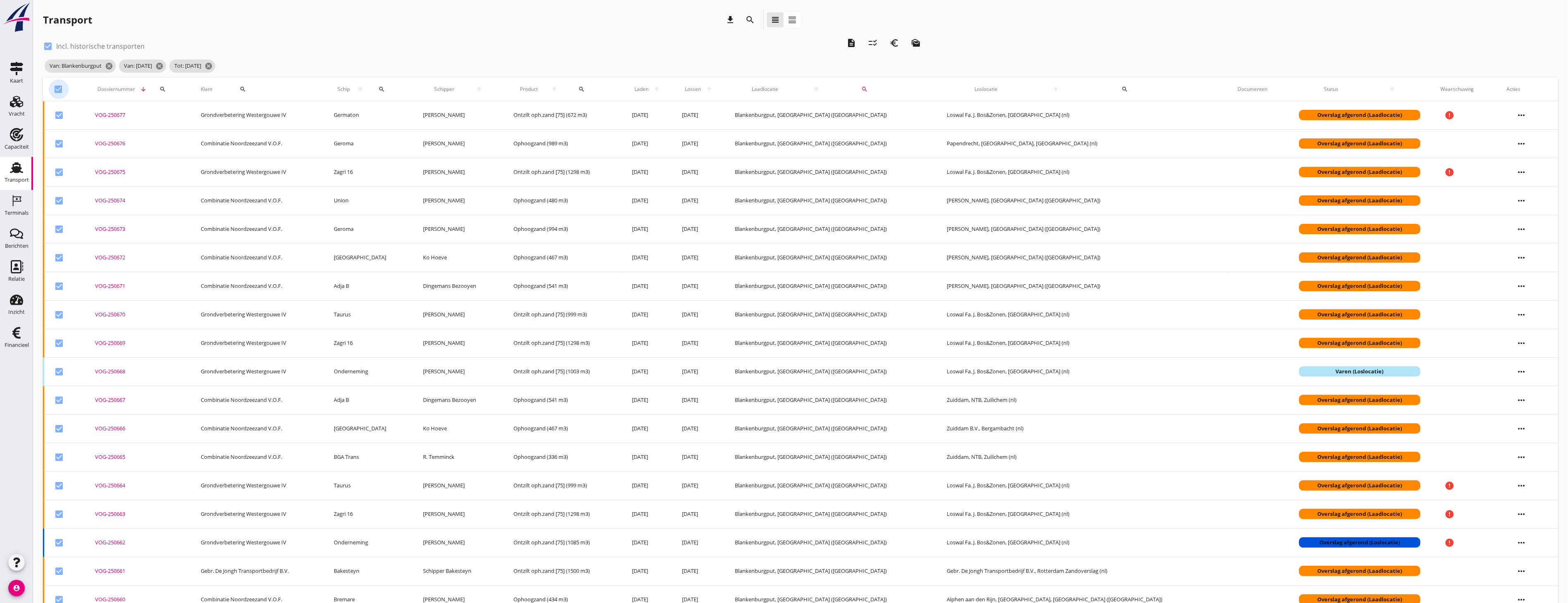
checkbox input "false"
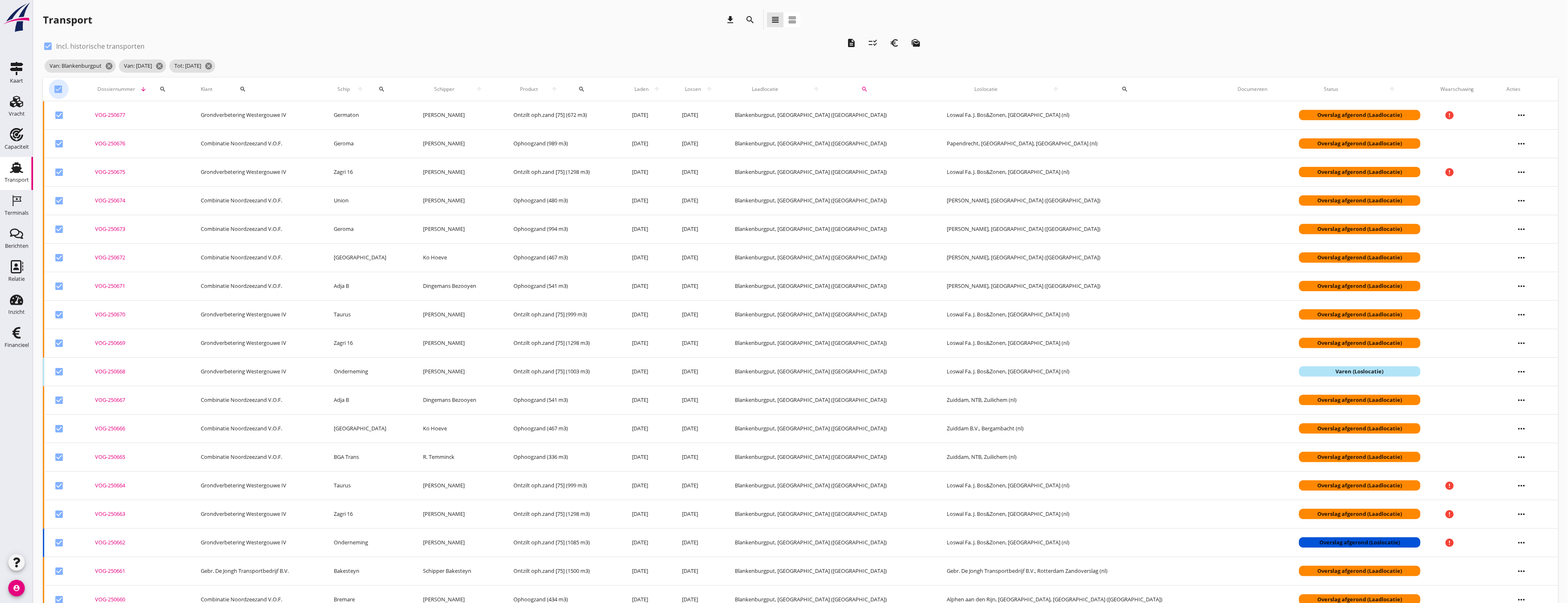
checkbox input "false"
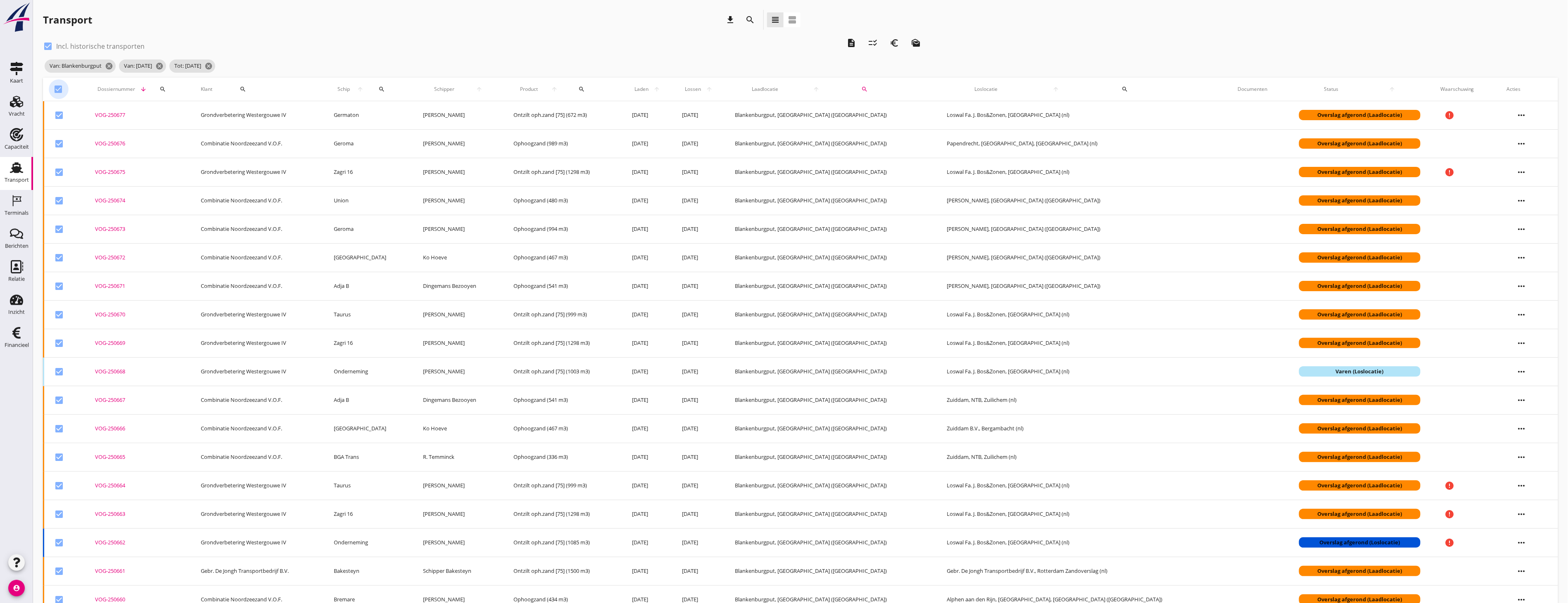
checkbox input "false"
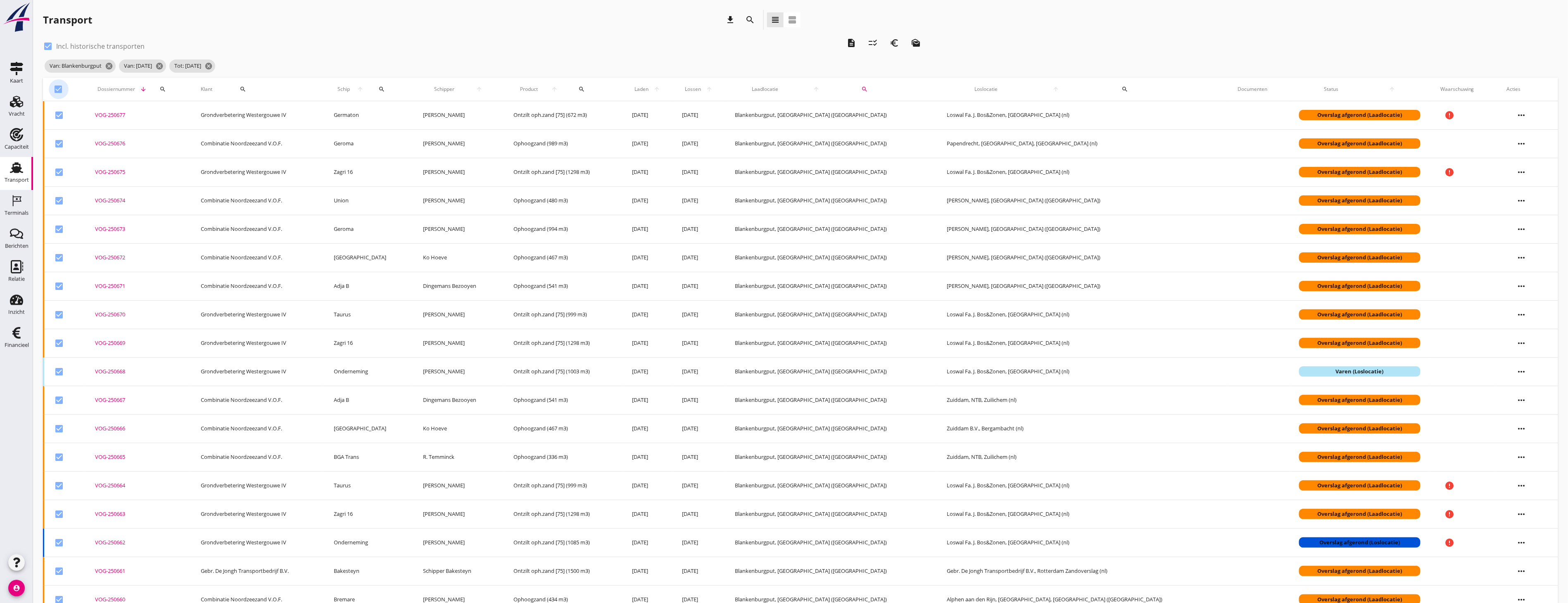
checkbox input "false"
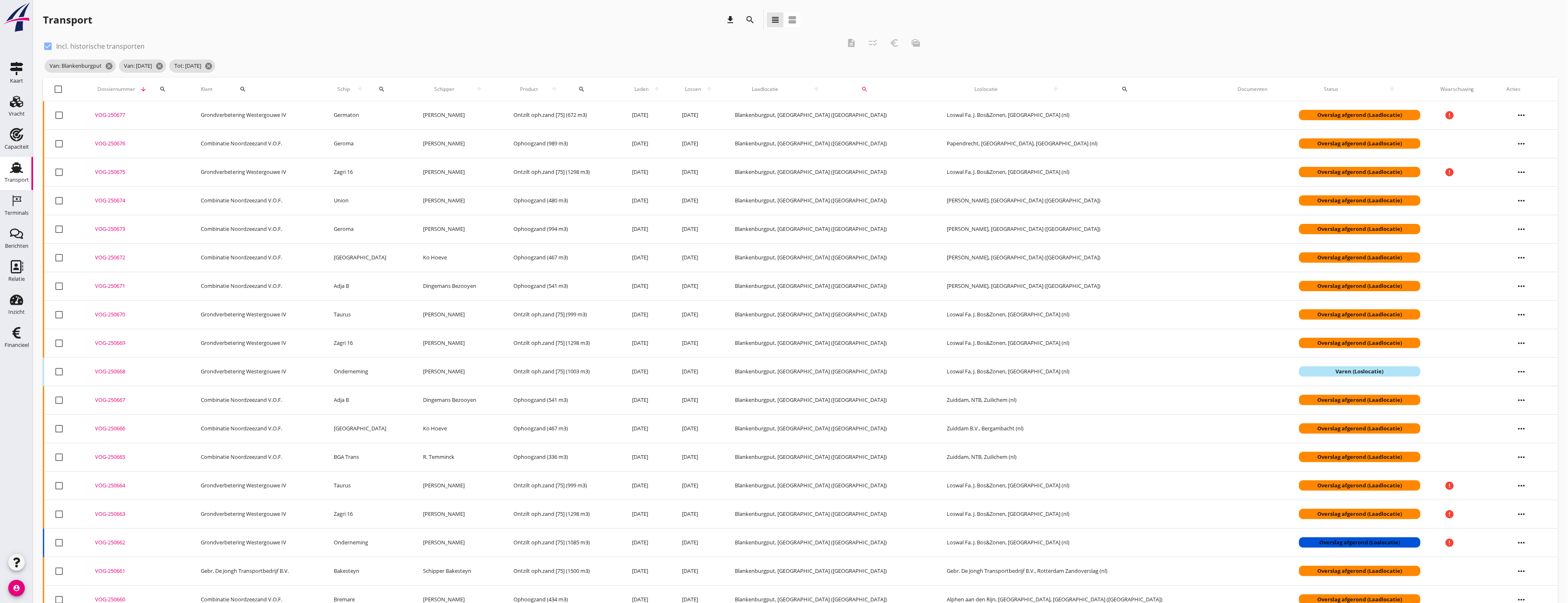
click at [59, 86] on div at bounding box center [58, 88] width 14 height 14
checkbox input "true"
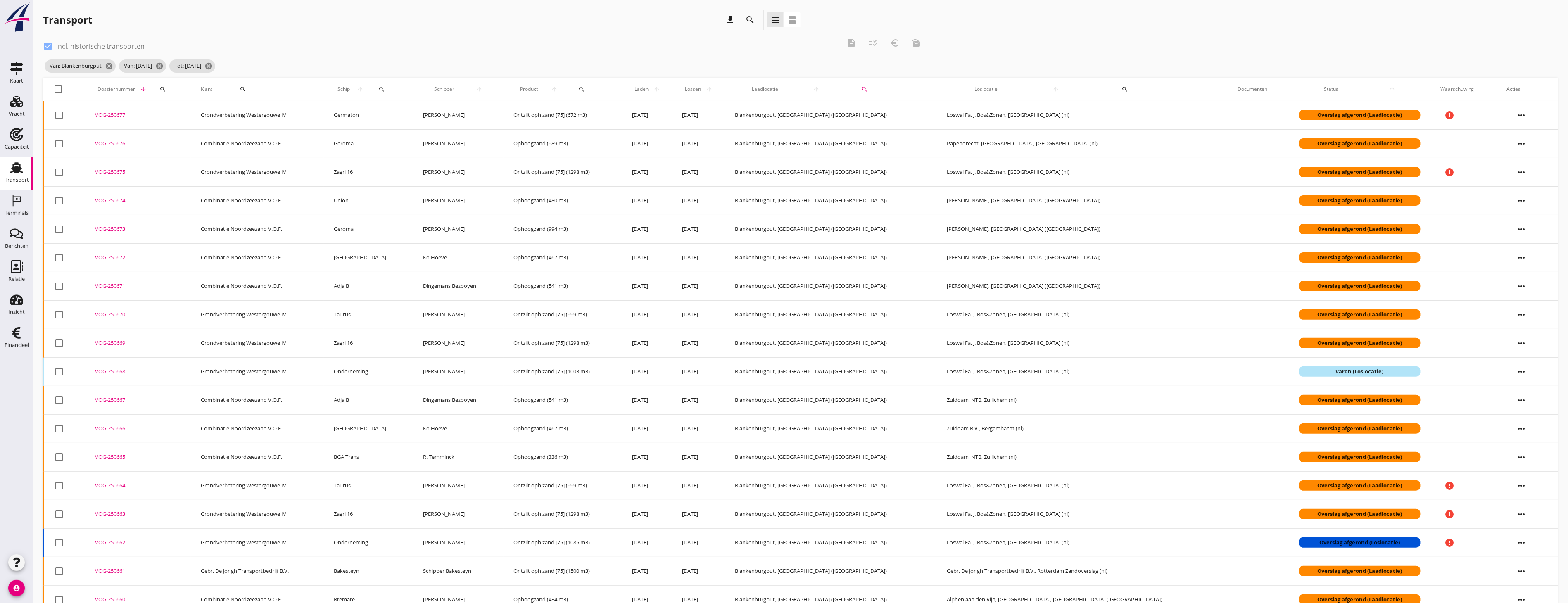
checkbox input "true"
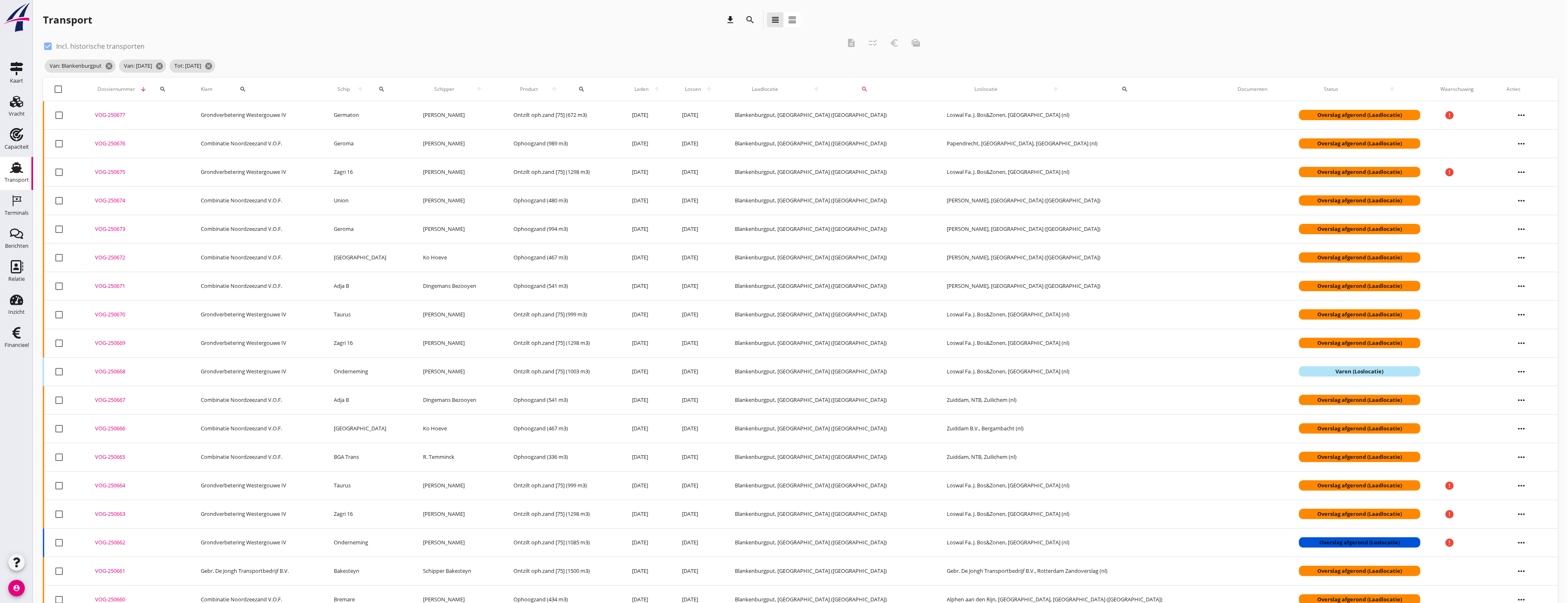
checkbox input "true"
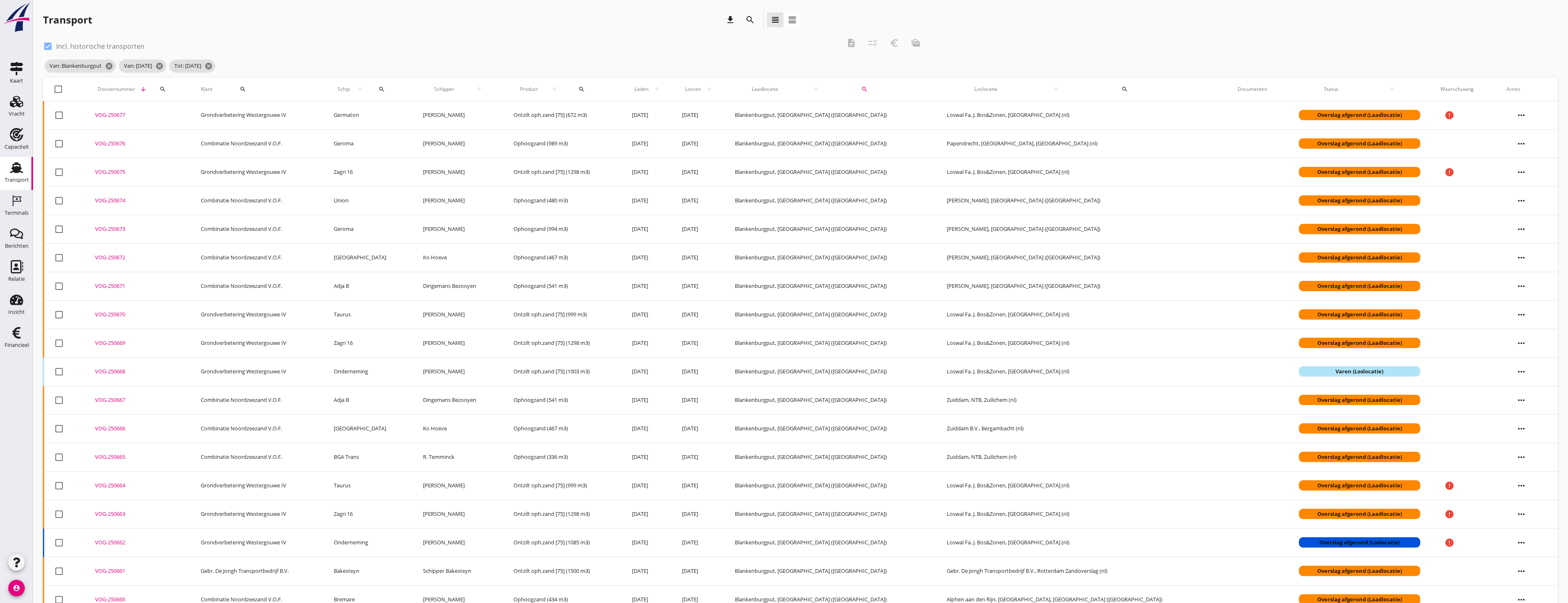
checkbox input "true"
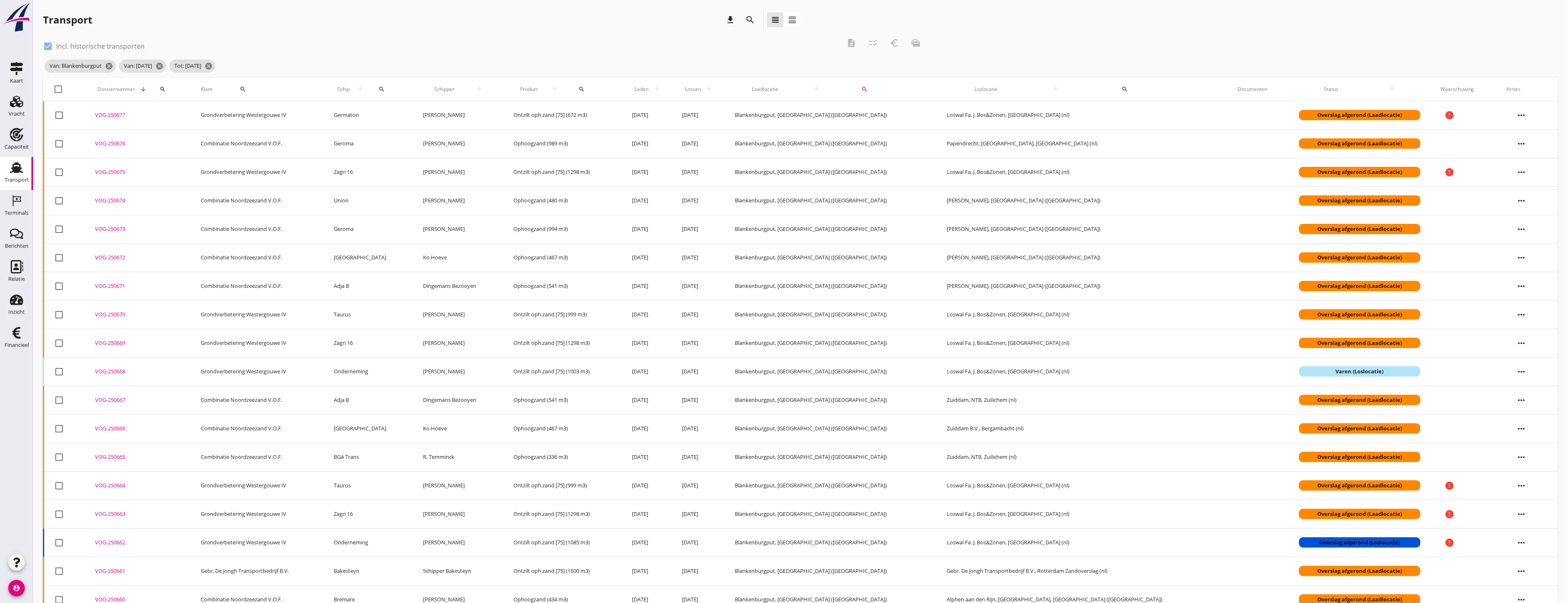
checkbox input "true"
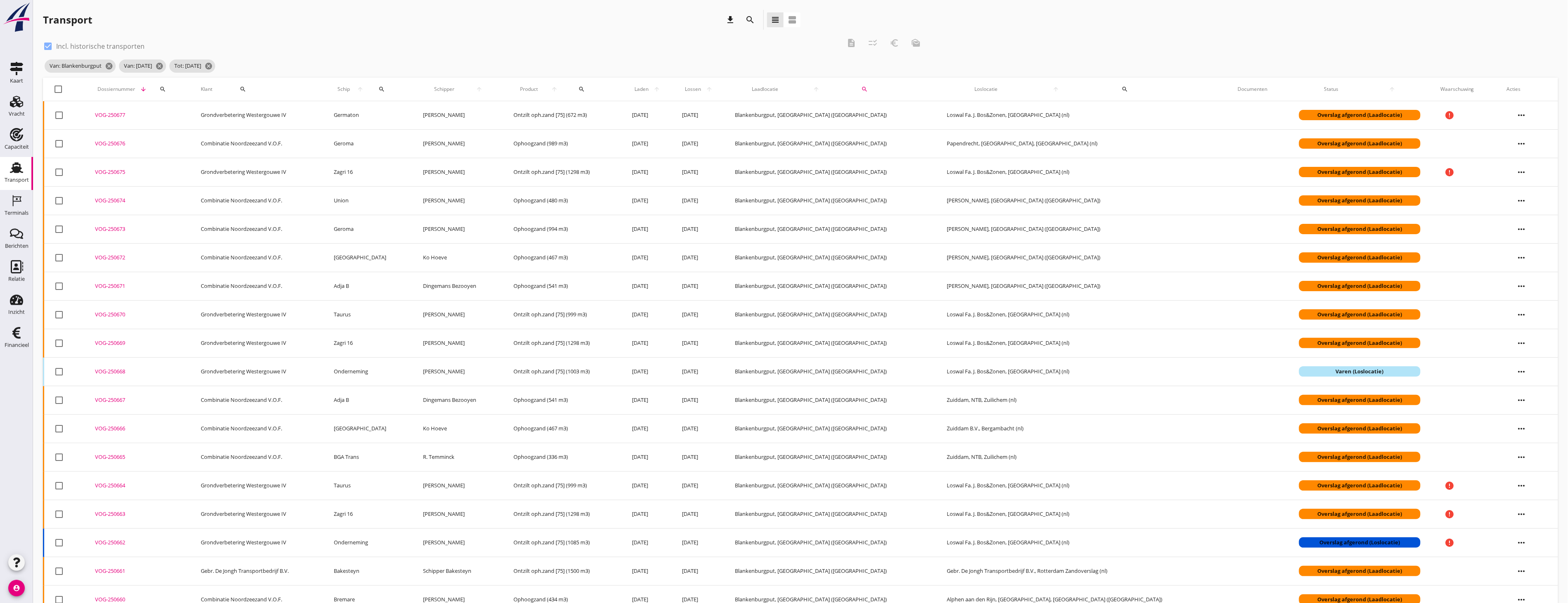
checkbox input "true"
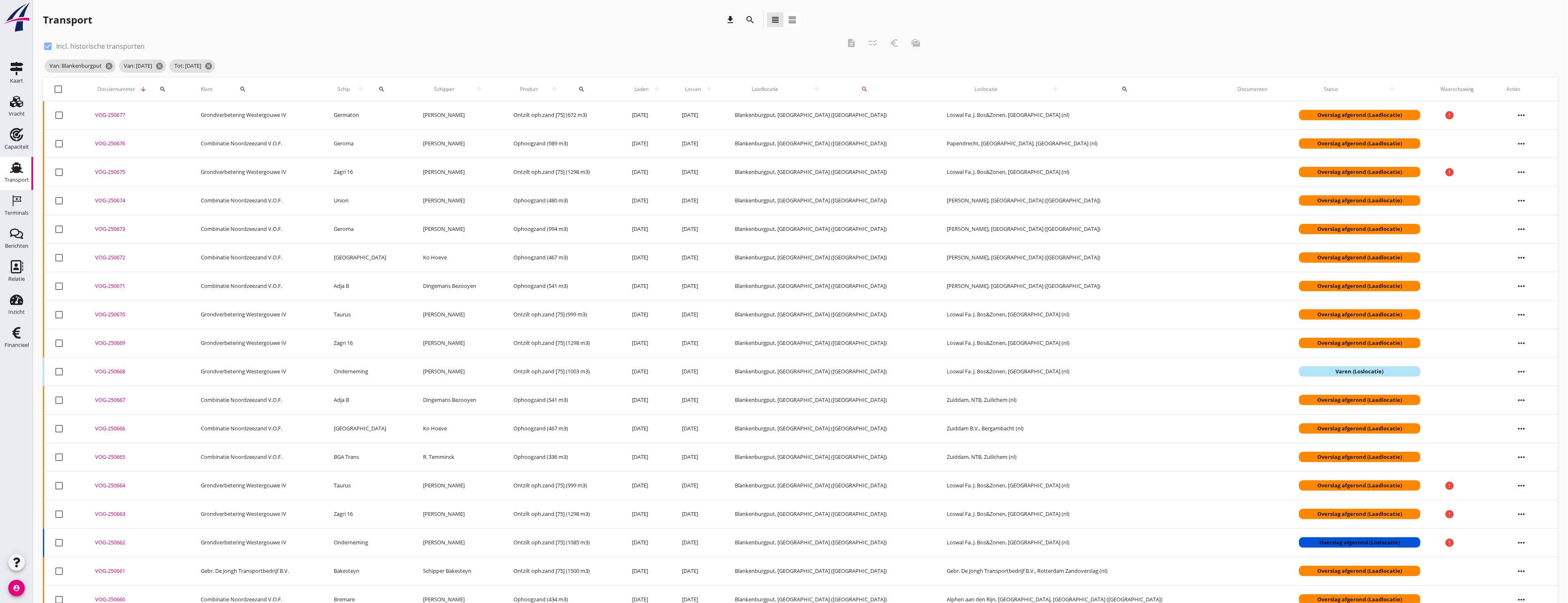
checkbox input "true"
click at [869, 46] on icon "checklist_rtl" at bounding box center [873, 42] width 10 height 10
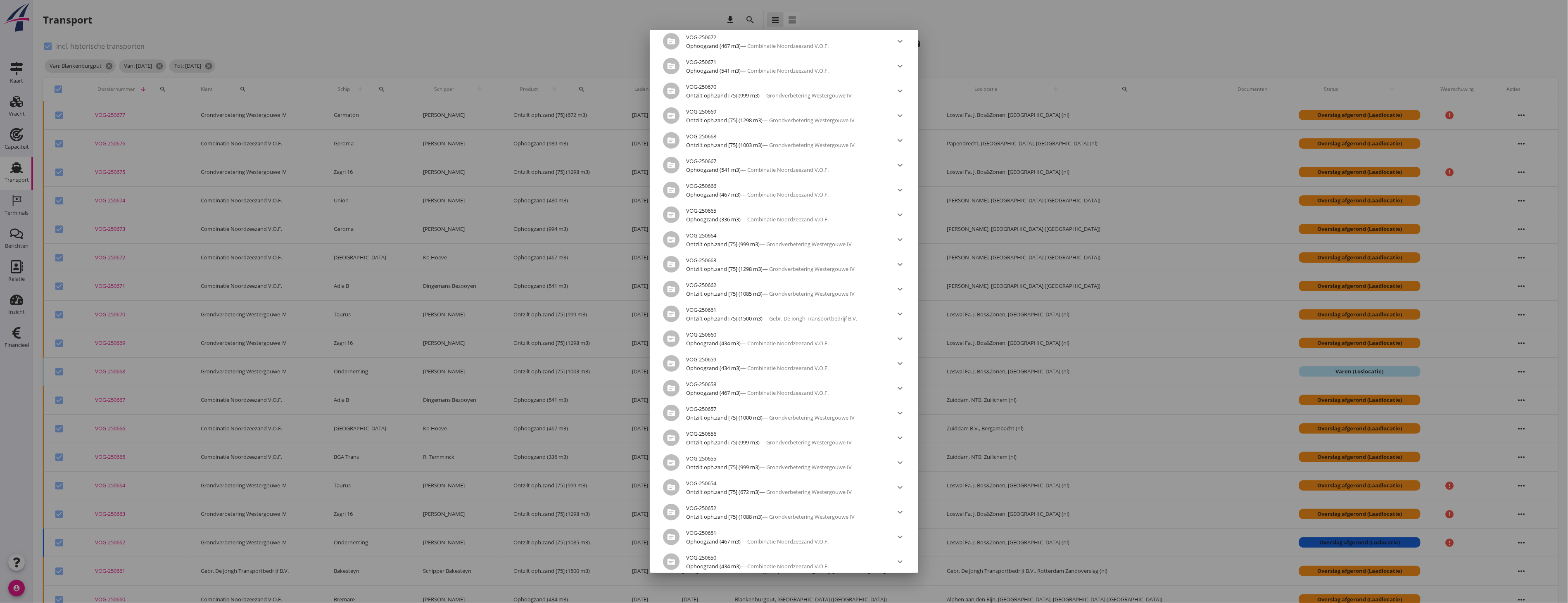
scroll to position [399, 0]
click at [861, 555] on div "Export downloaden" at bounding box center [854, 559] width 64 height 8
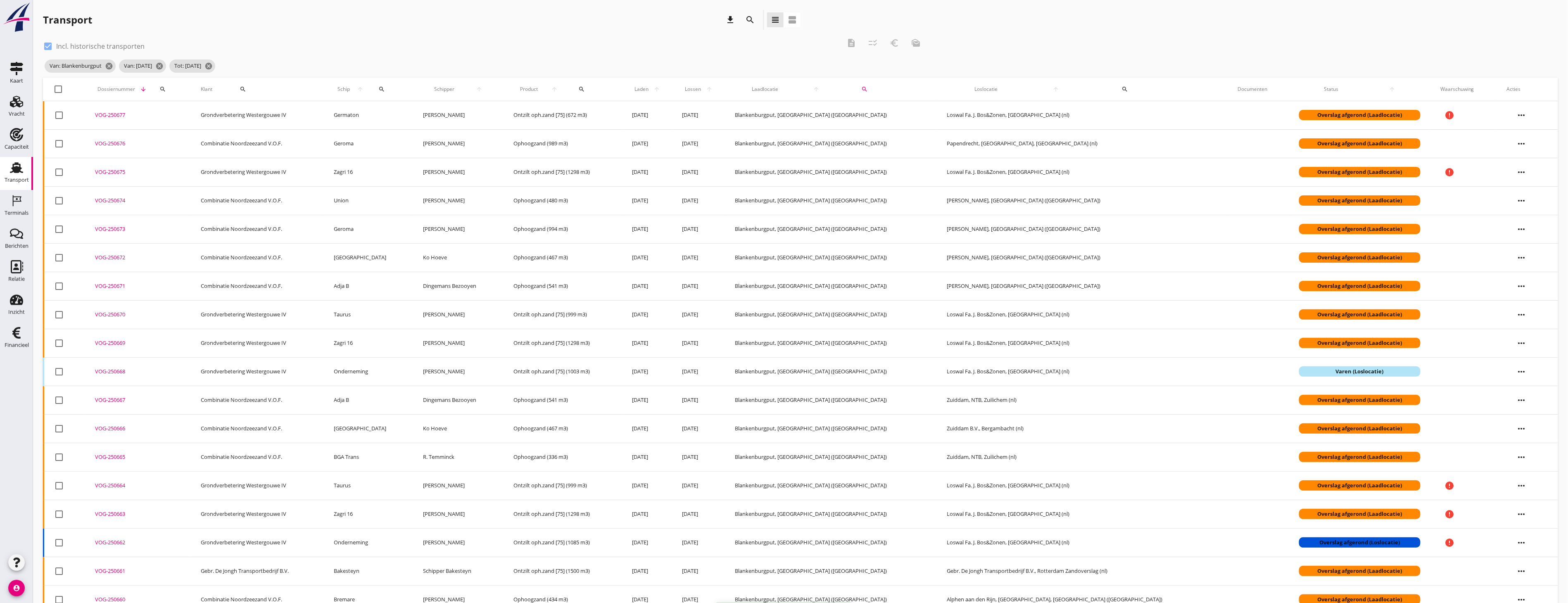
checkbox input "false"
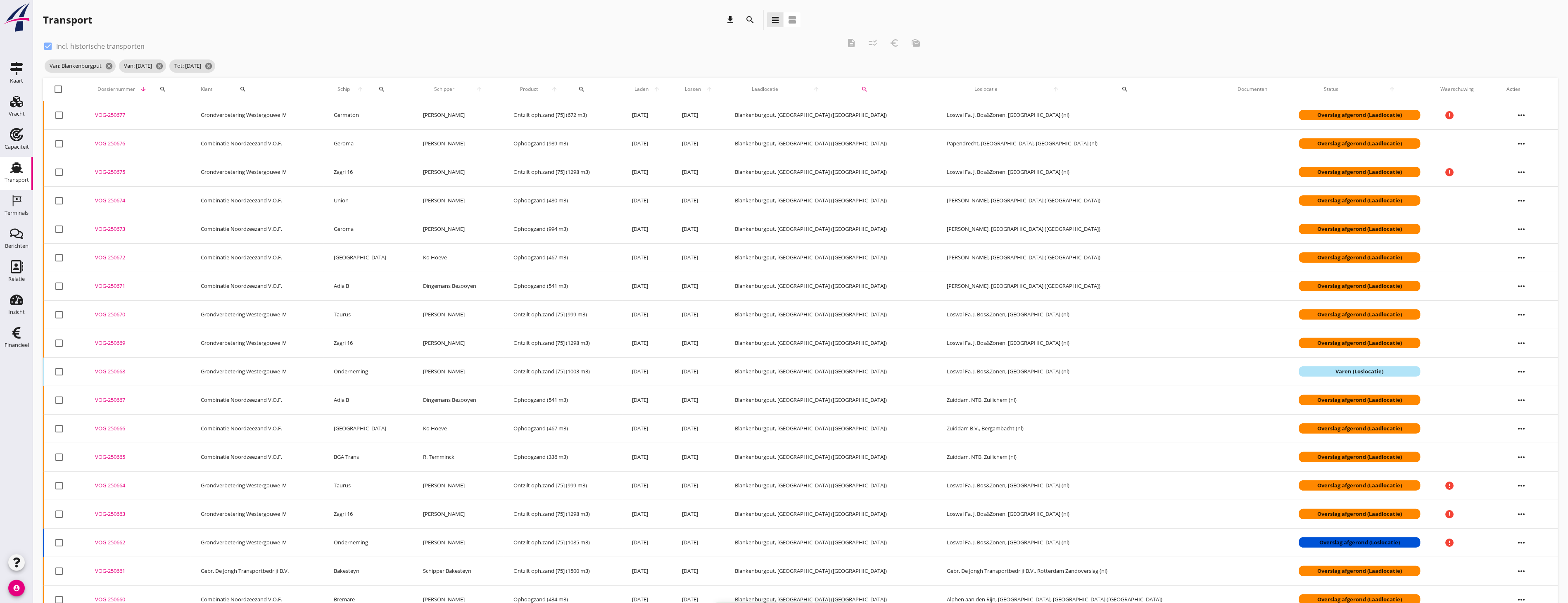
checkbox input "false"
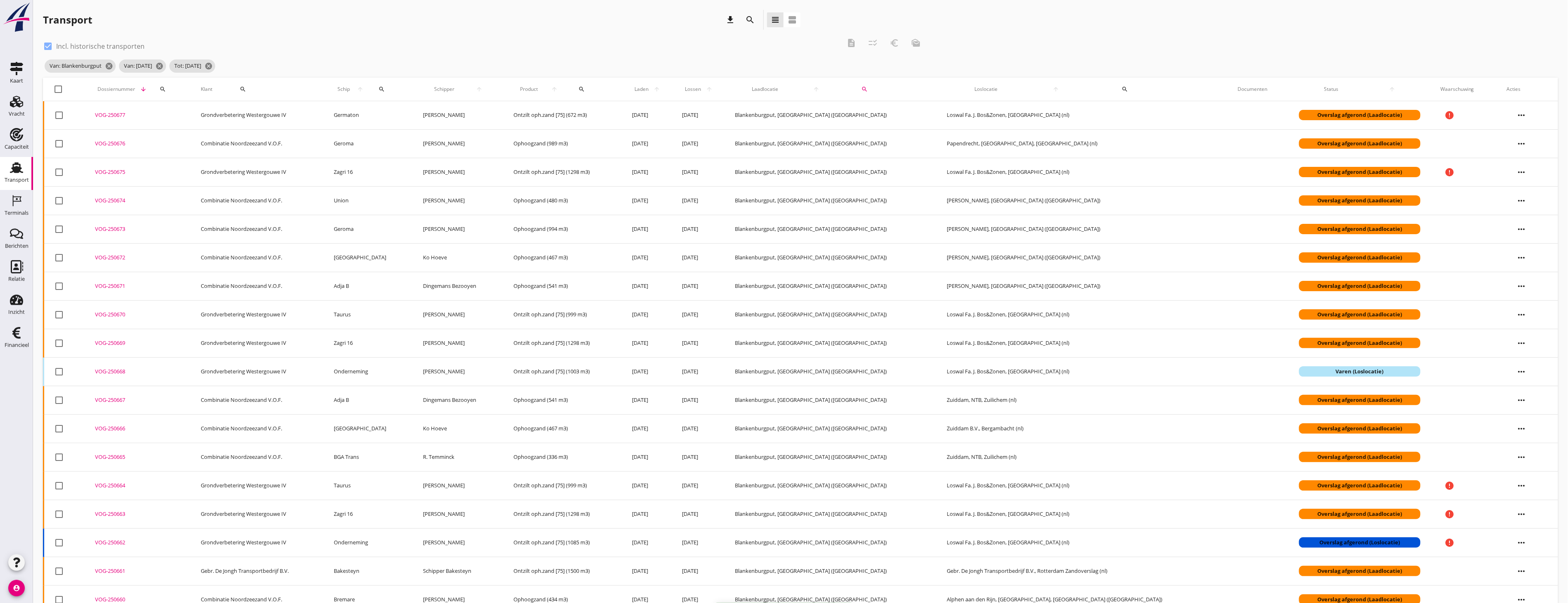
checkbox input "false"
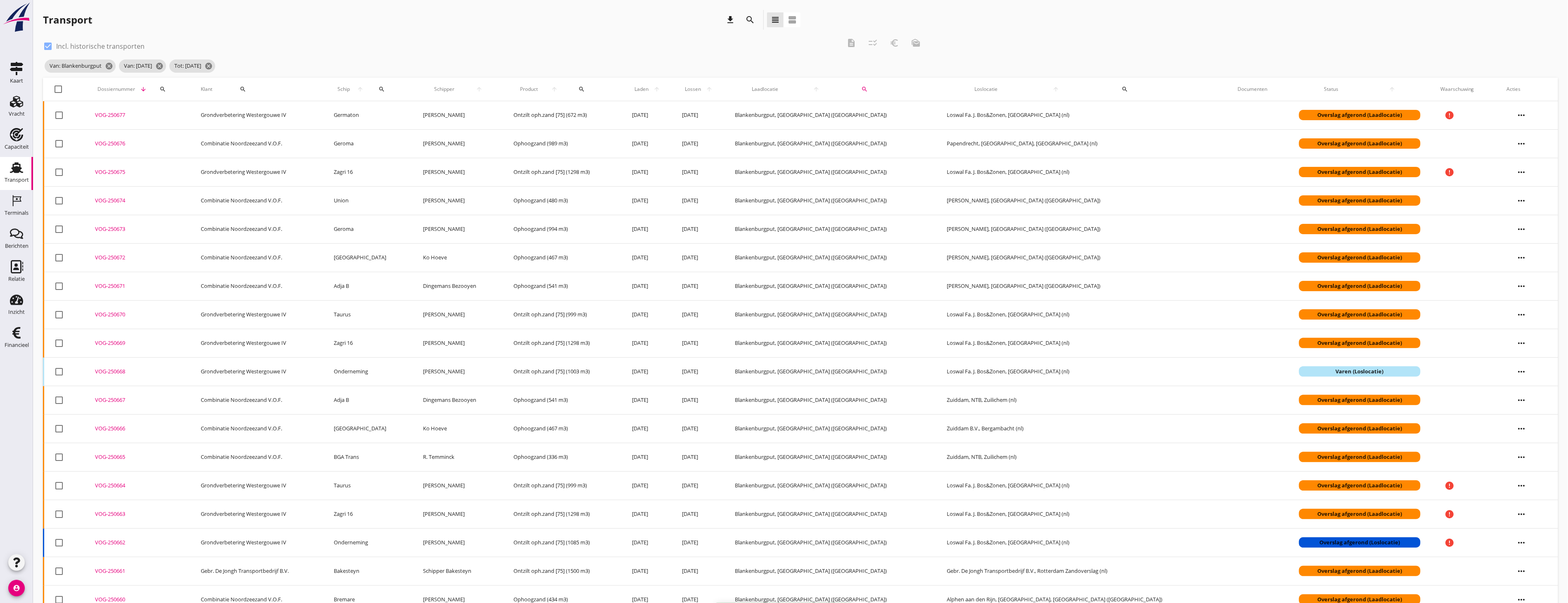
checkbox input "false"
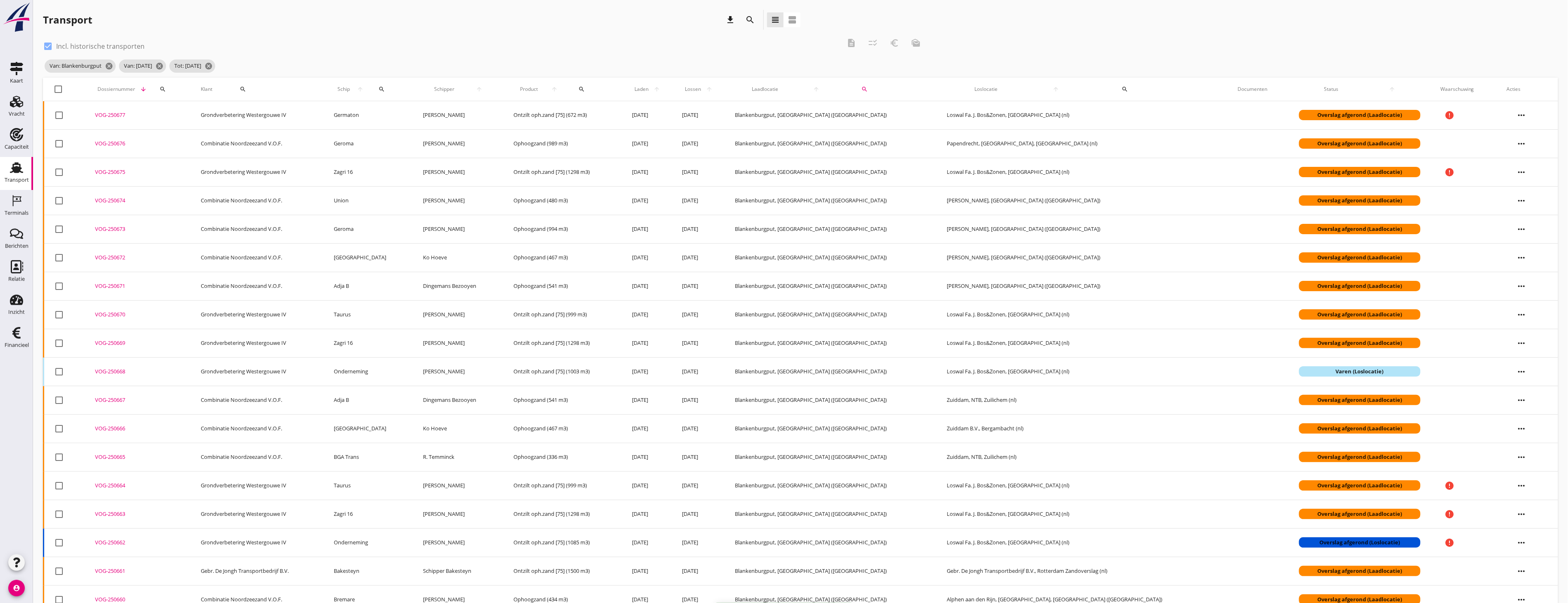
checkbox input "false"
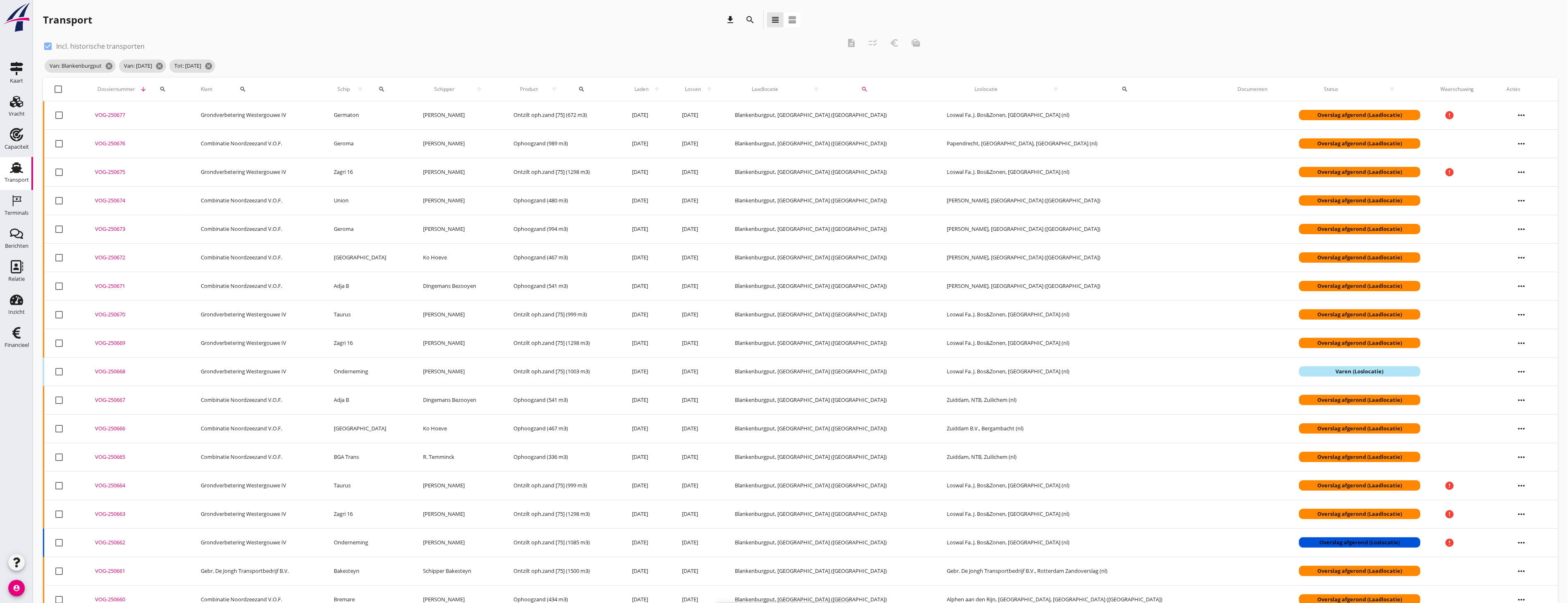
checkbox input "false"
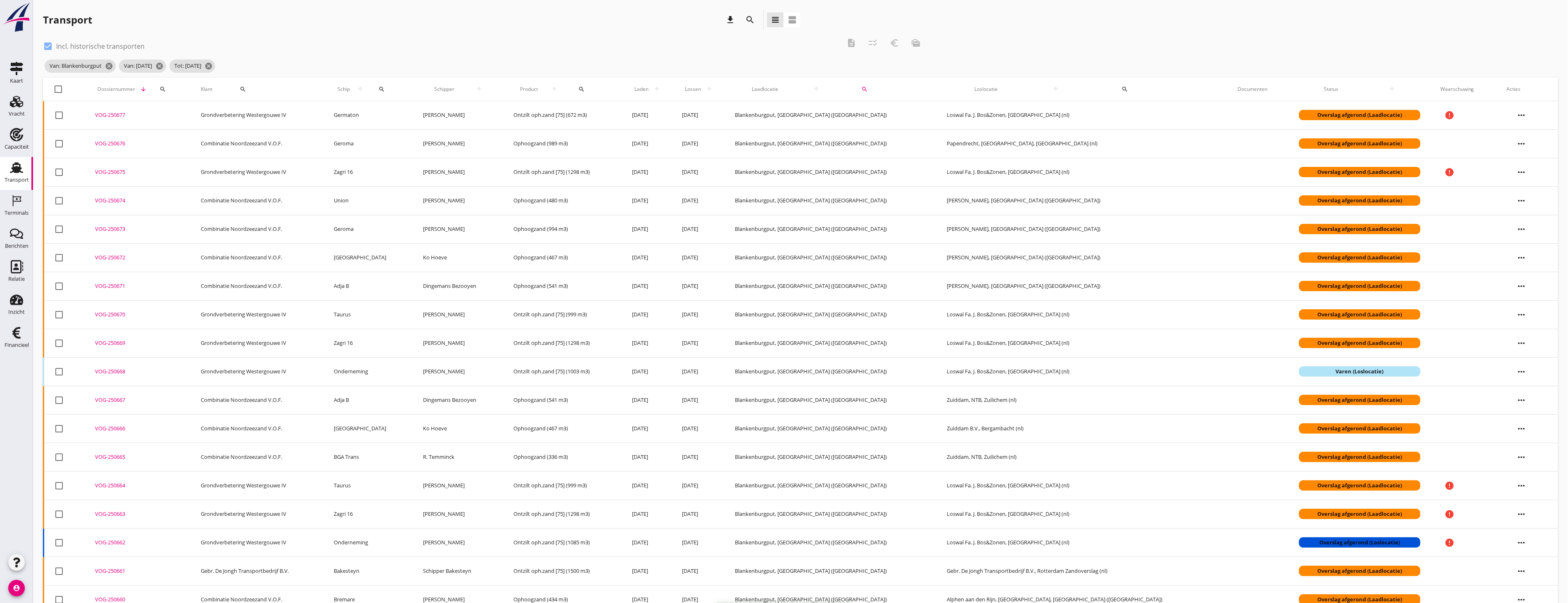
checkbox input "false"
click at [1288, 33] on div "check_box Incl. historische transporten description checklist_rtl euro_symbol m…" at bounding box center [800, 55] width 1515 height 44
click at [62, 87] on div at bounding box center [58, 88] width 14 height 14
checkbox input "true"
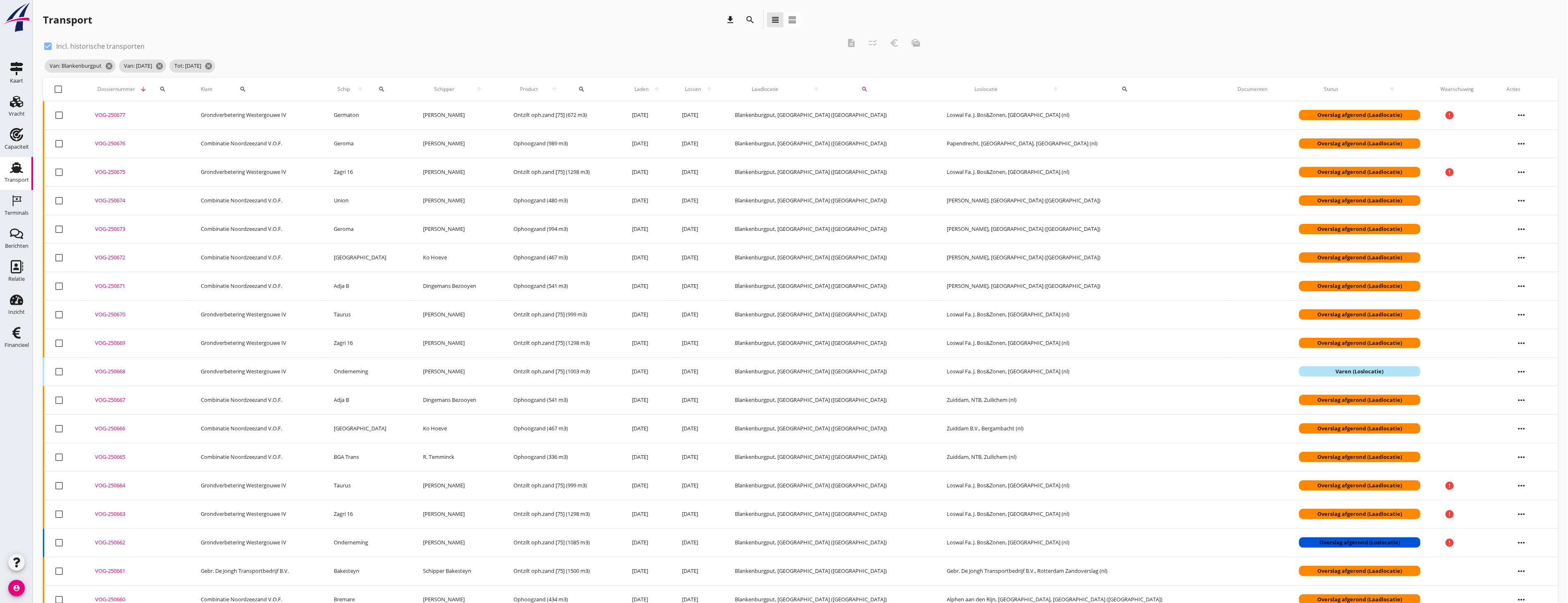
checkbox input "true"
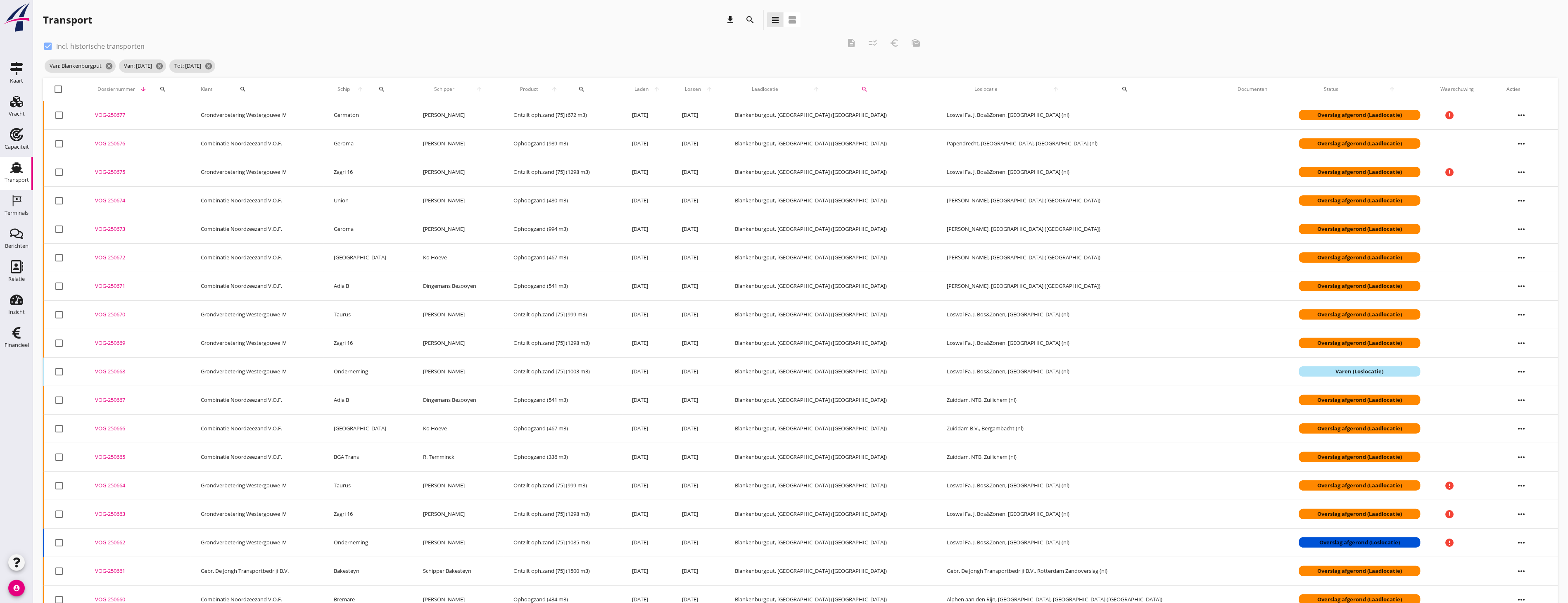
checkbox input "true"
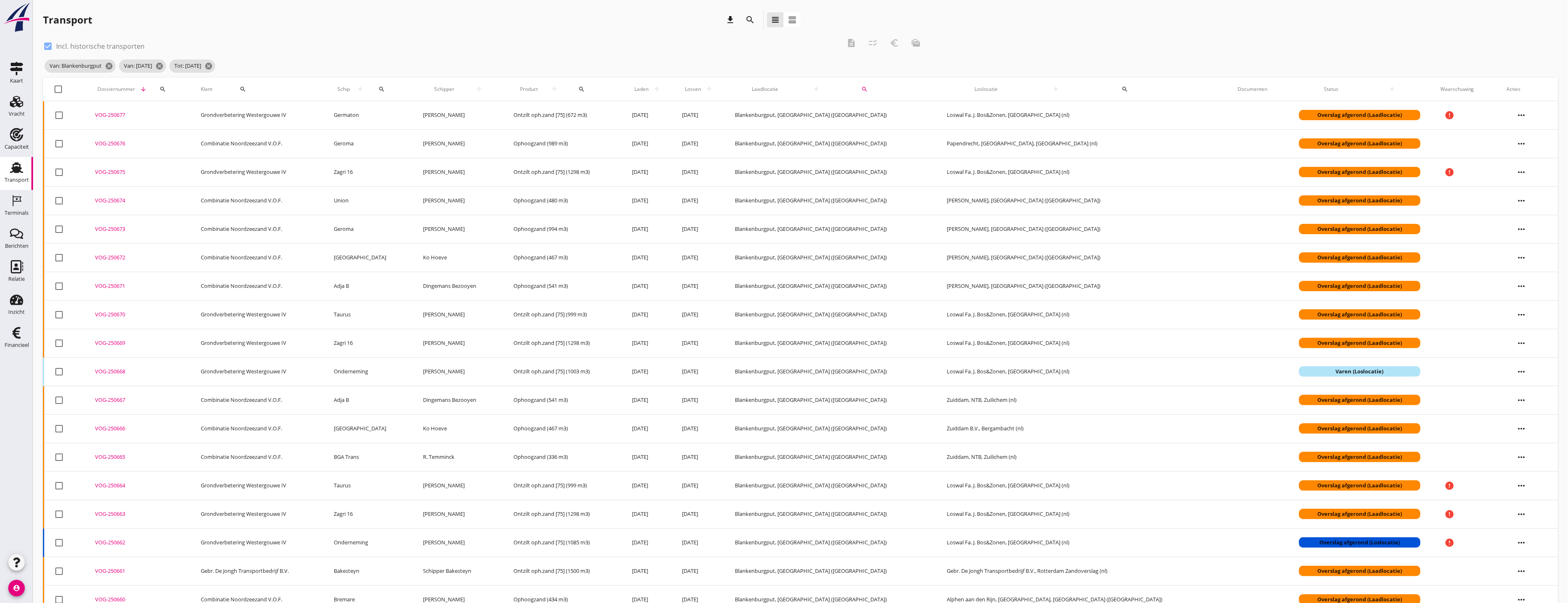
checkbox input "true"
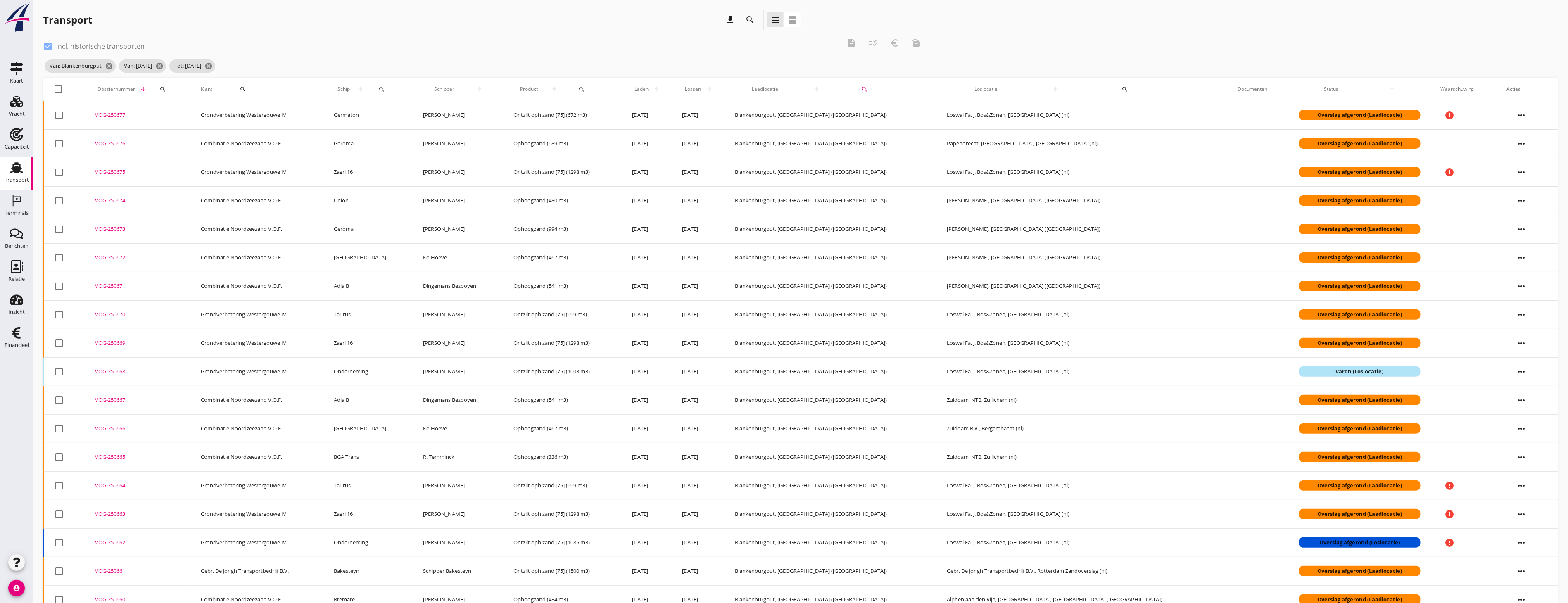
checkbox input "true"
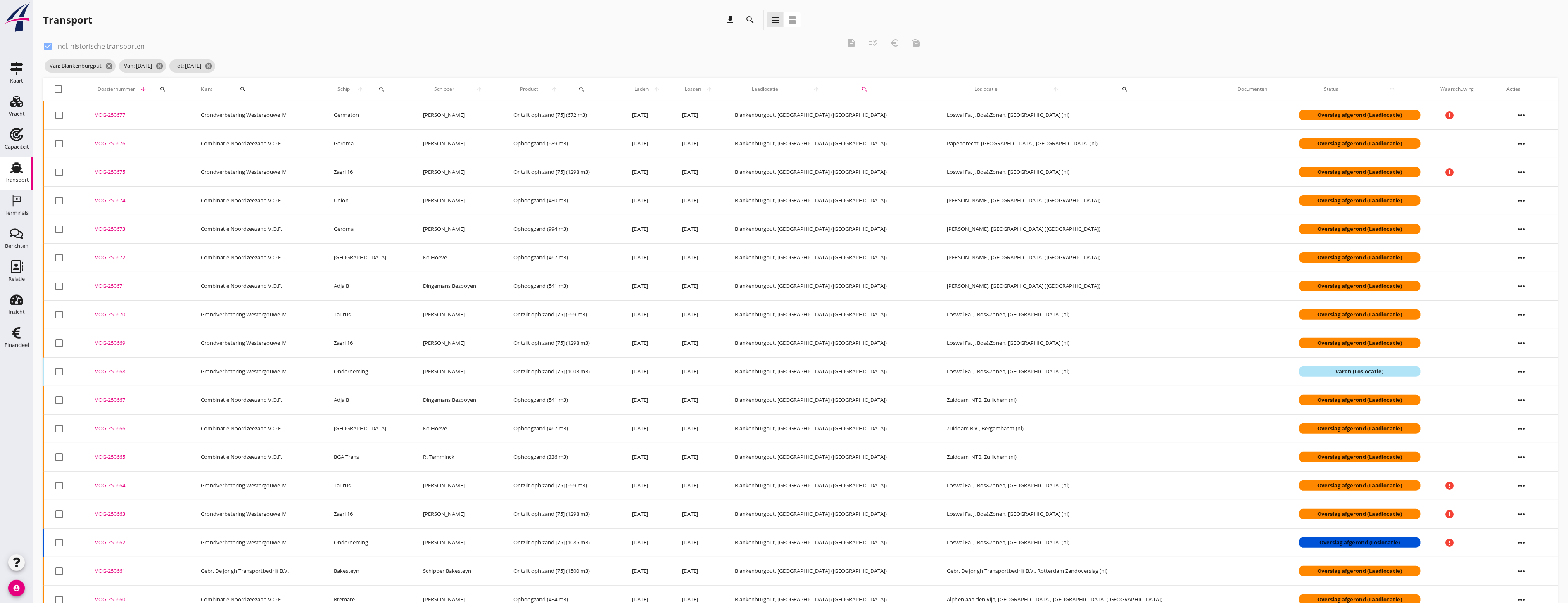
checkbox input "true"
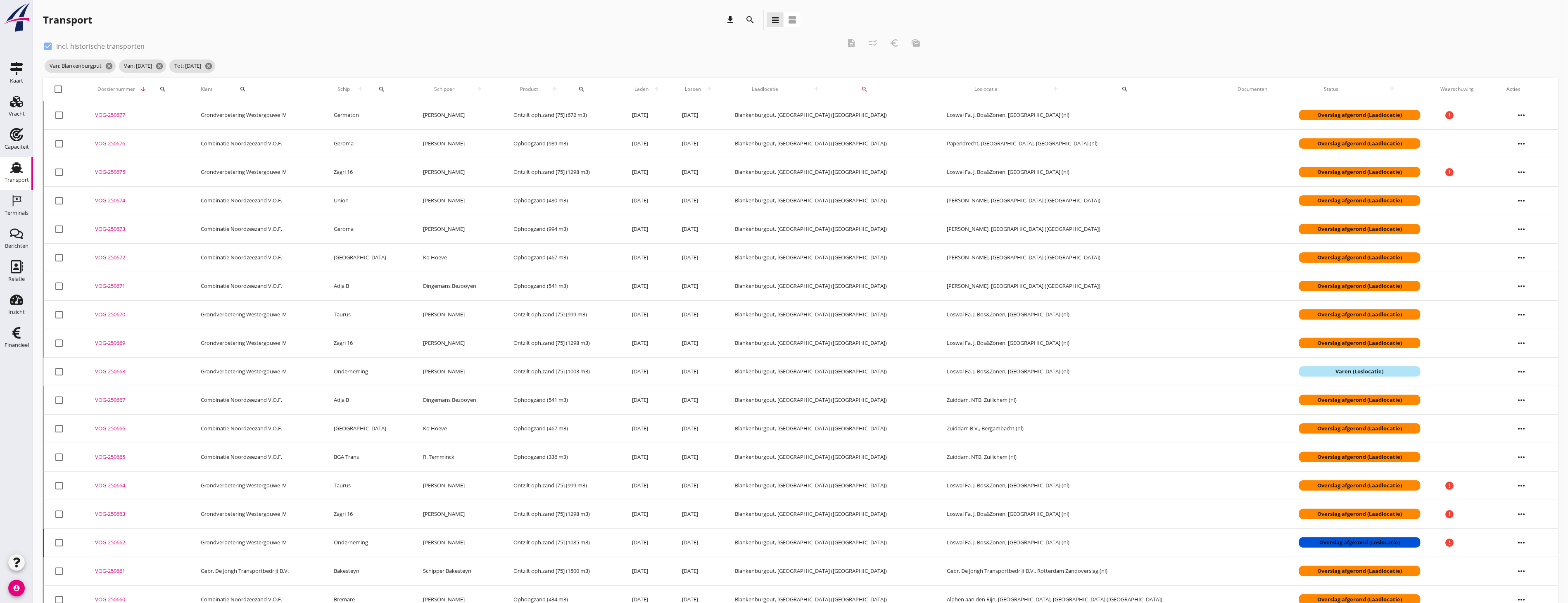
checkbox input "true"
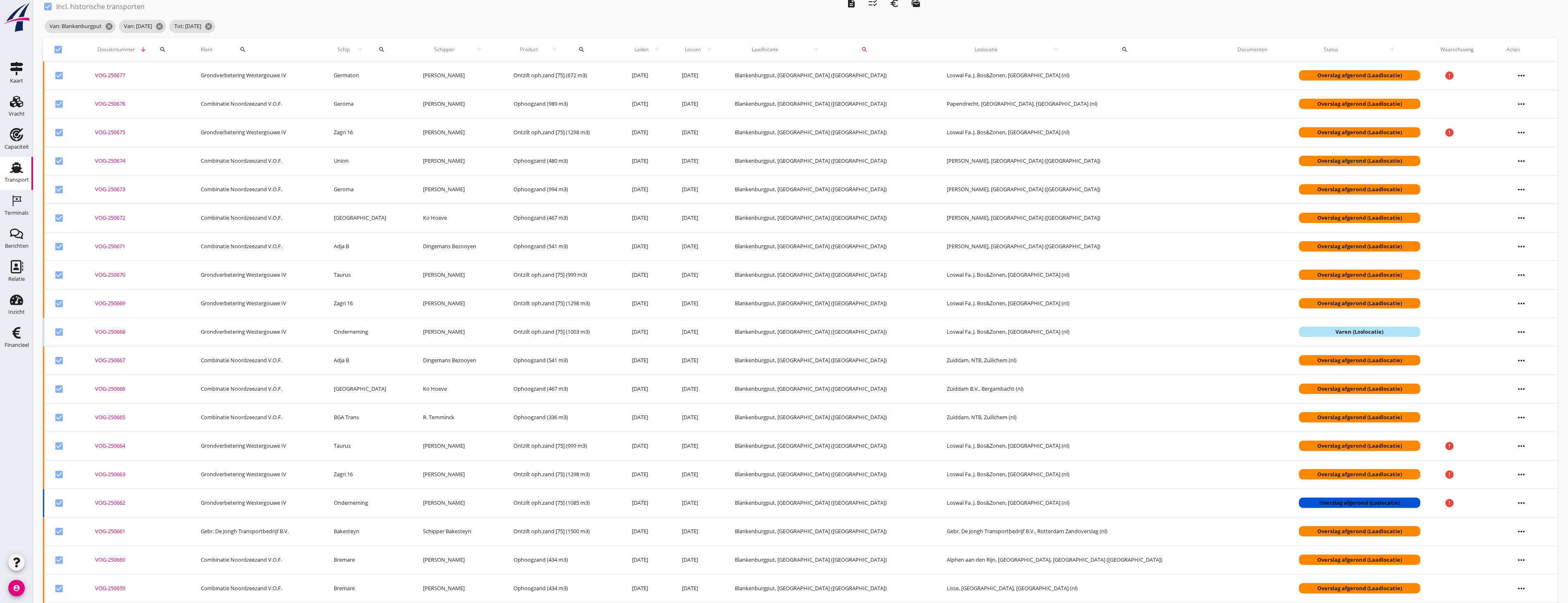
scroll to position [0, 0]
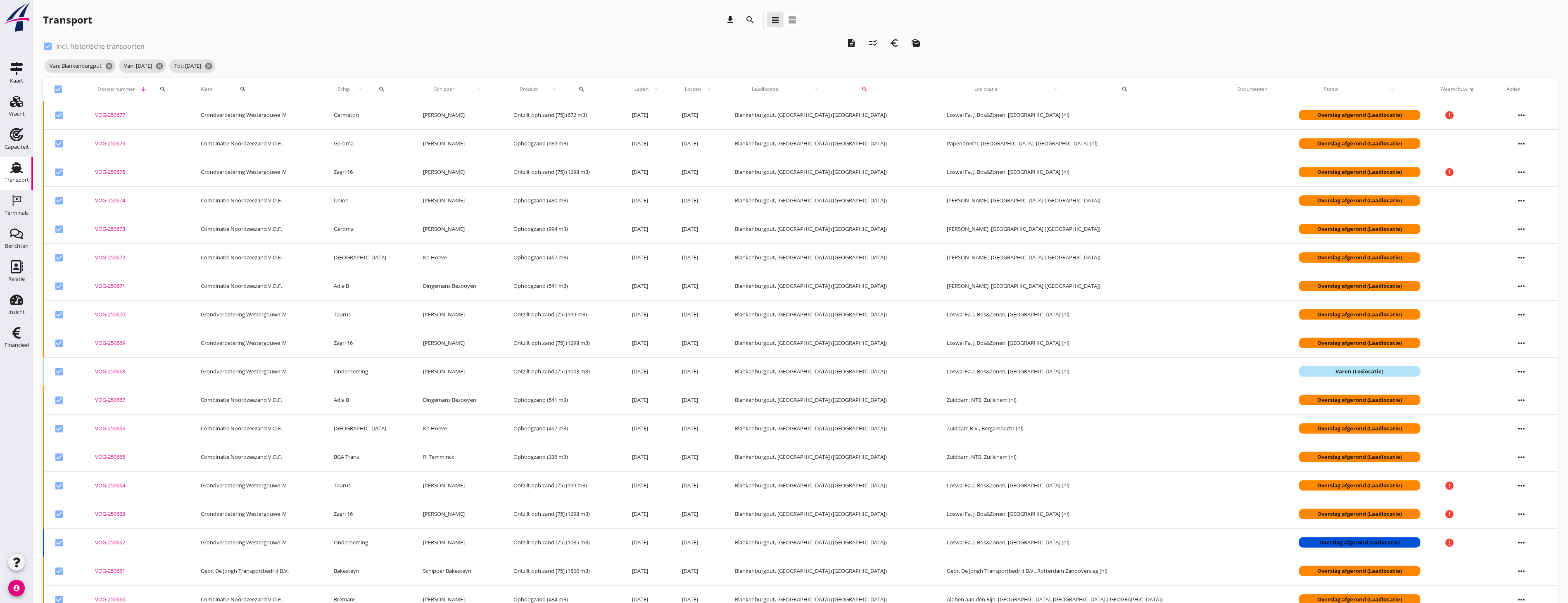
click at [662, 89] on icon "arrow_upward" at bounding box center [656, 88] width 12 height 6
click at [878, 44] on div "checklist_rtl" at bounding box center [873, 42] width 15 height 10
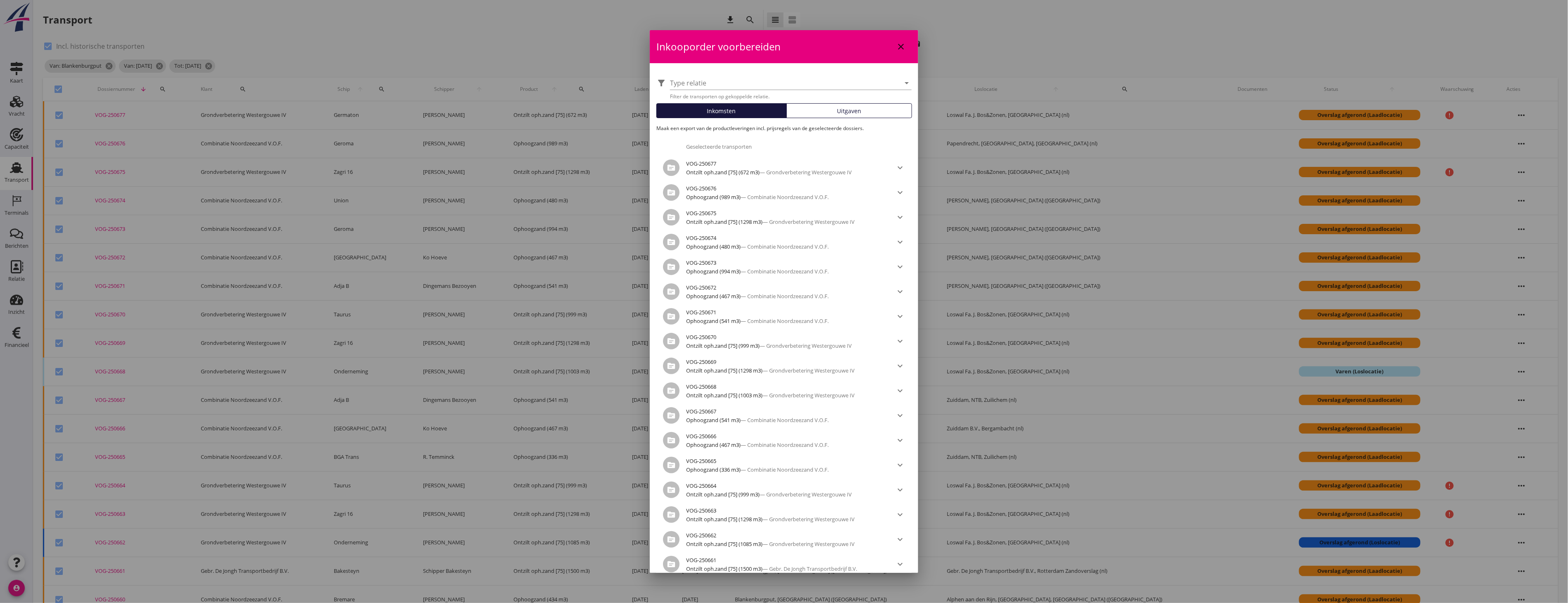
click at [839, 114] on span "Uitgaven" at bounding box center [849, 110] width 24 height 8
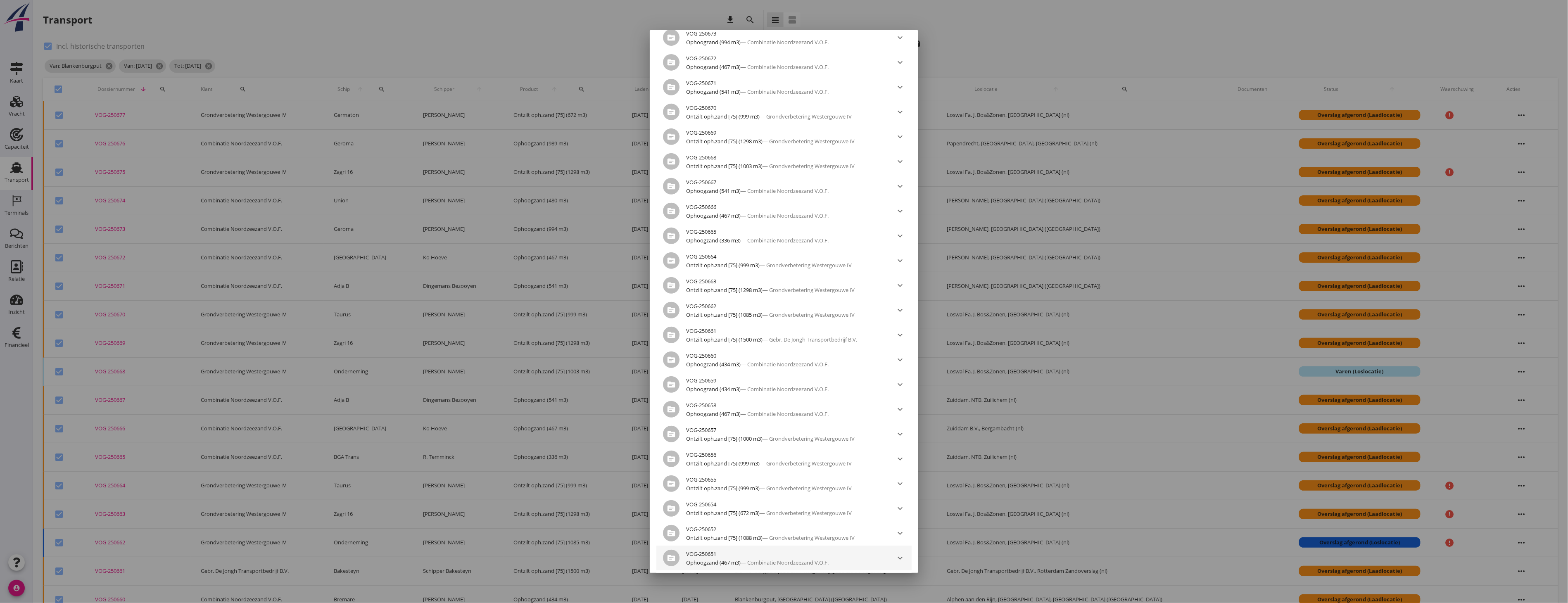
scroll to position [399, 0]
click at [856, 558] on div "Export downloaden" at bounding box center [854, 559] width 64 height 8
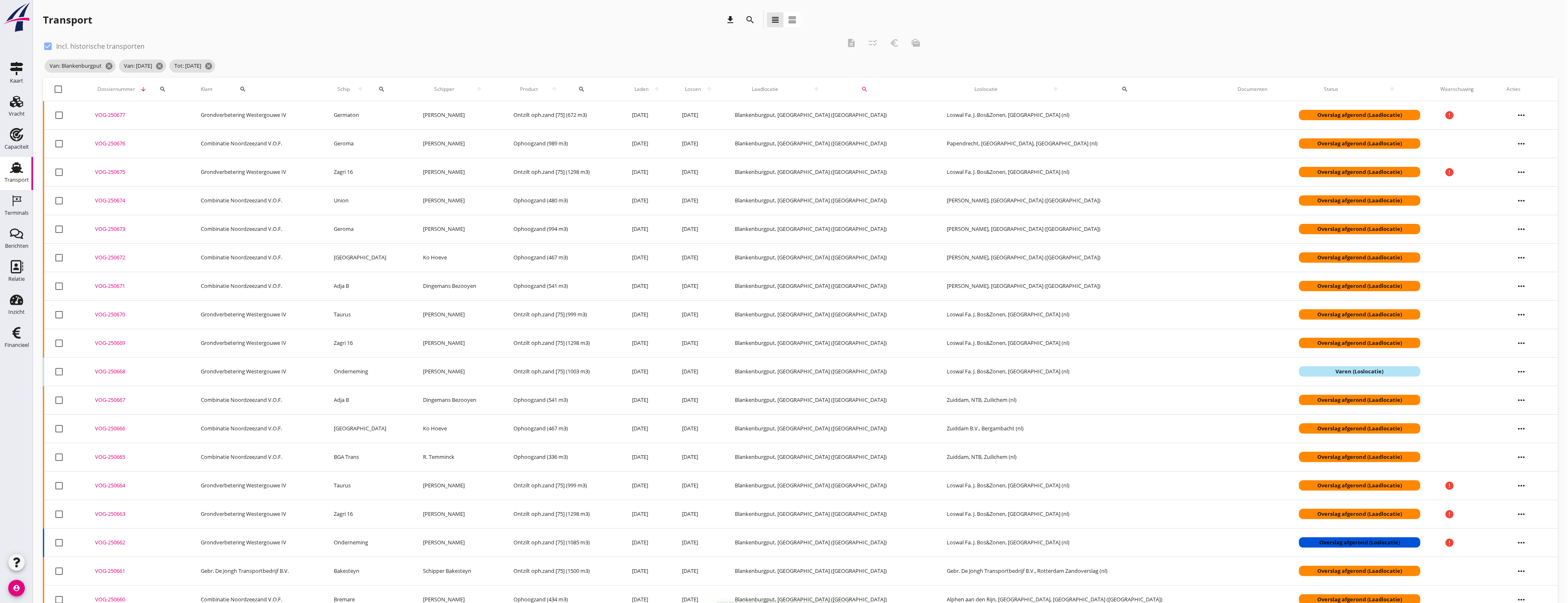
checkbox input "false"
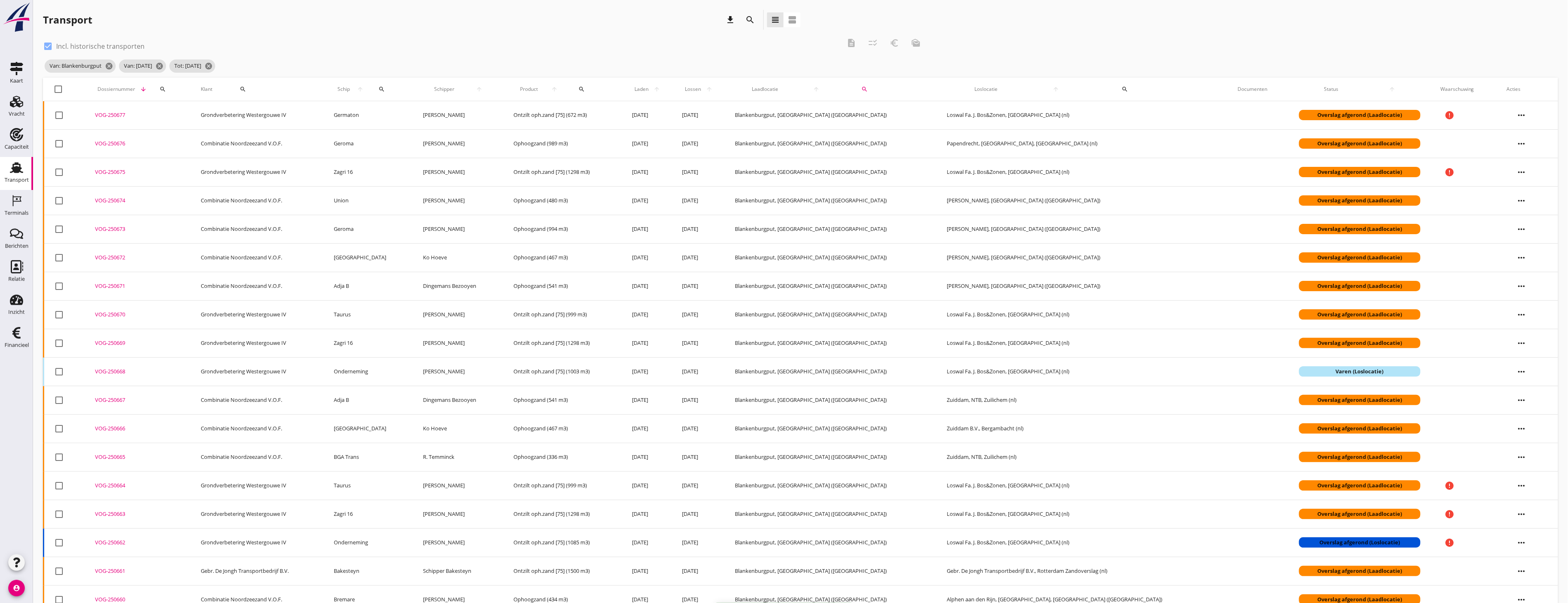
checkbox input "false"
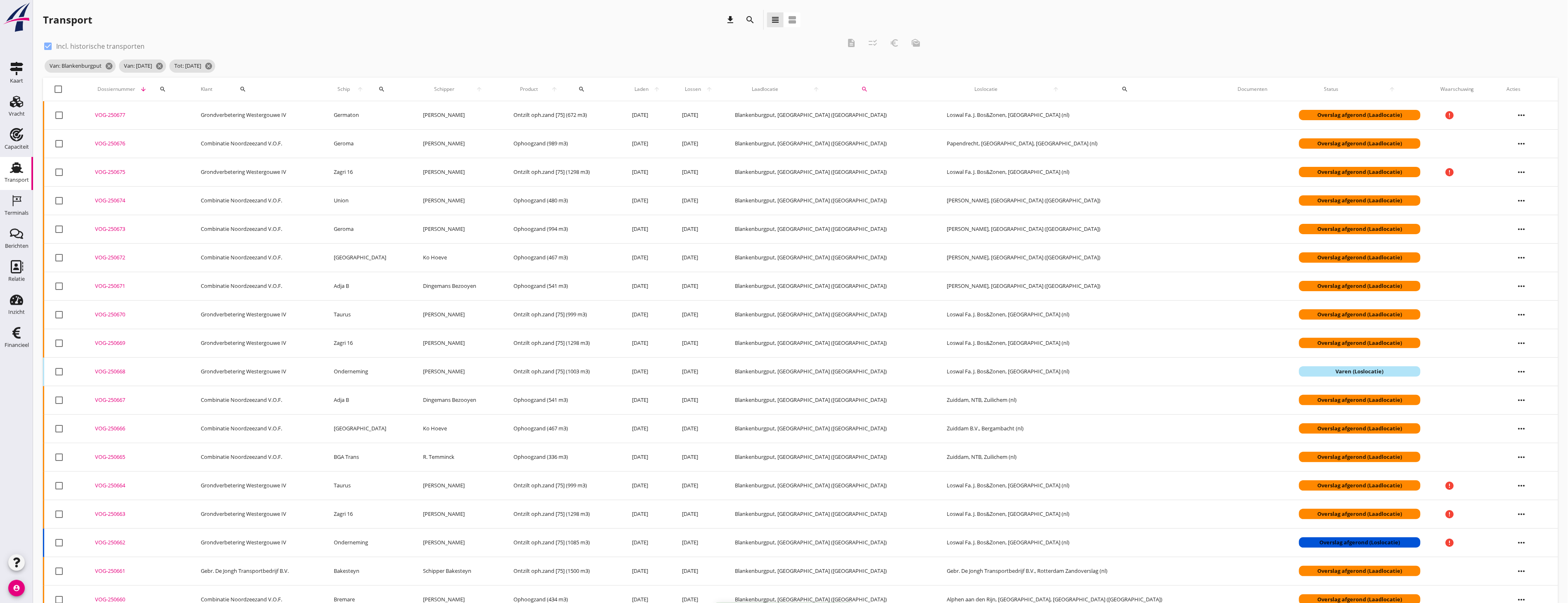
checkbox input "false"
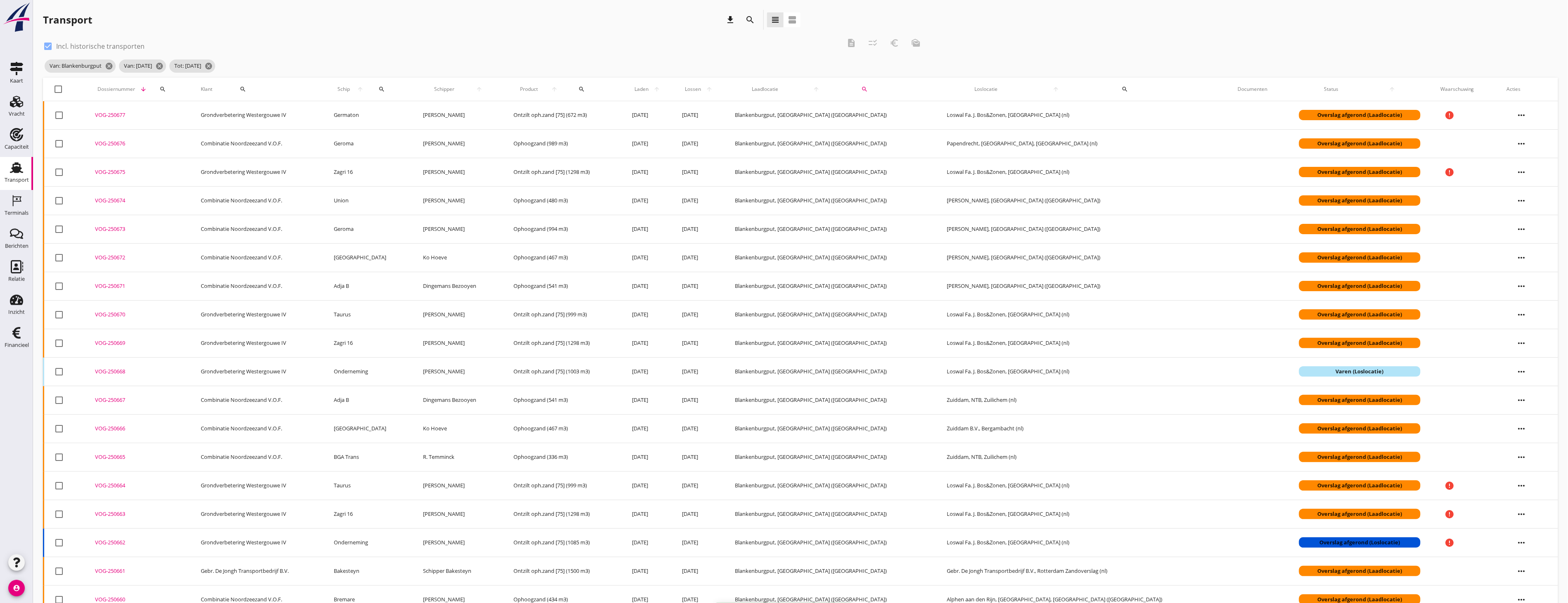
checkbox input "false"
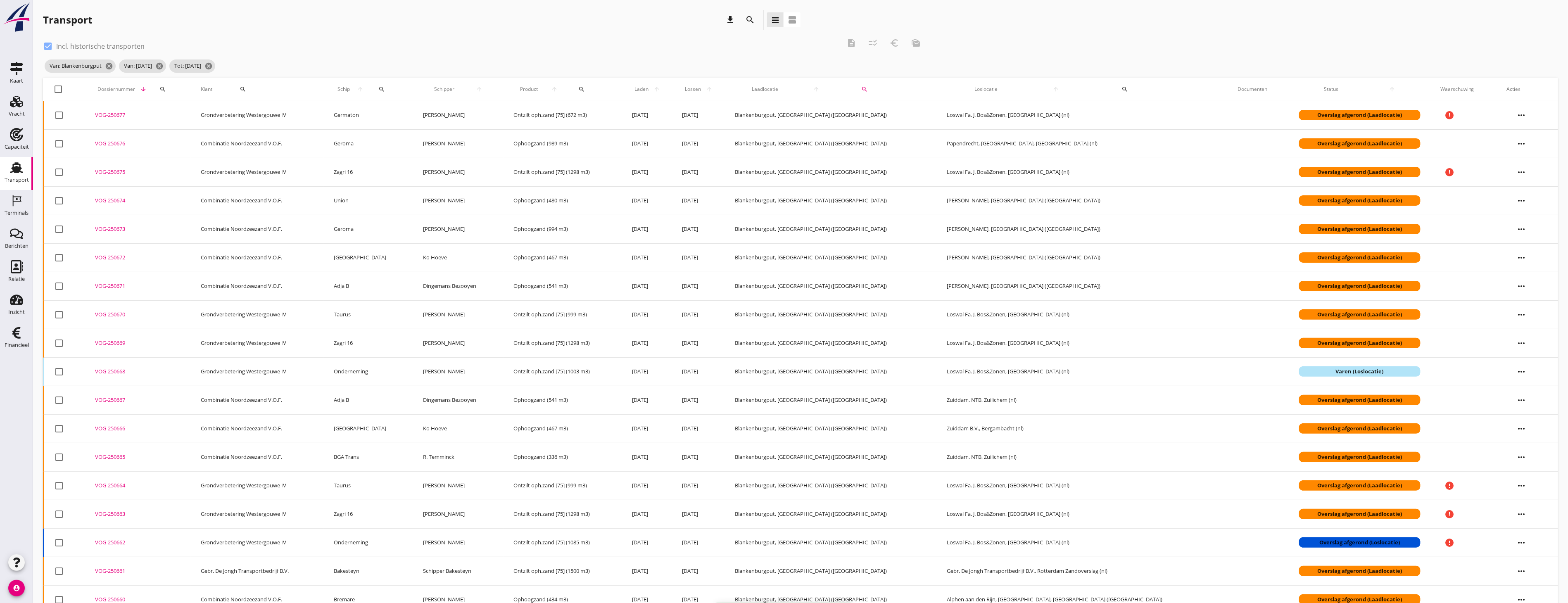
checkbox input "false"
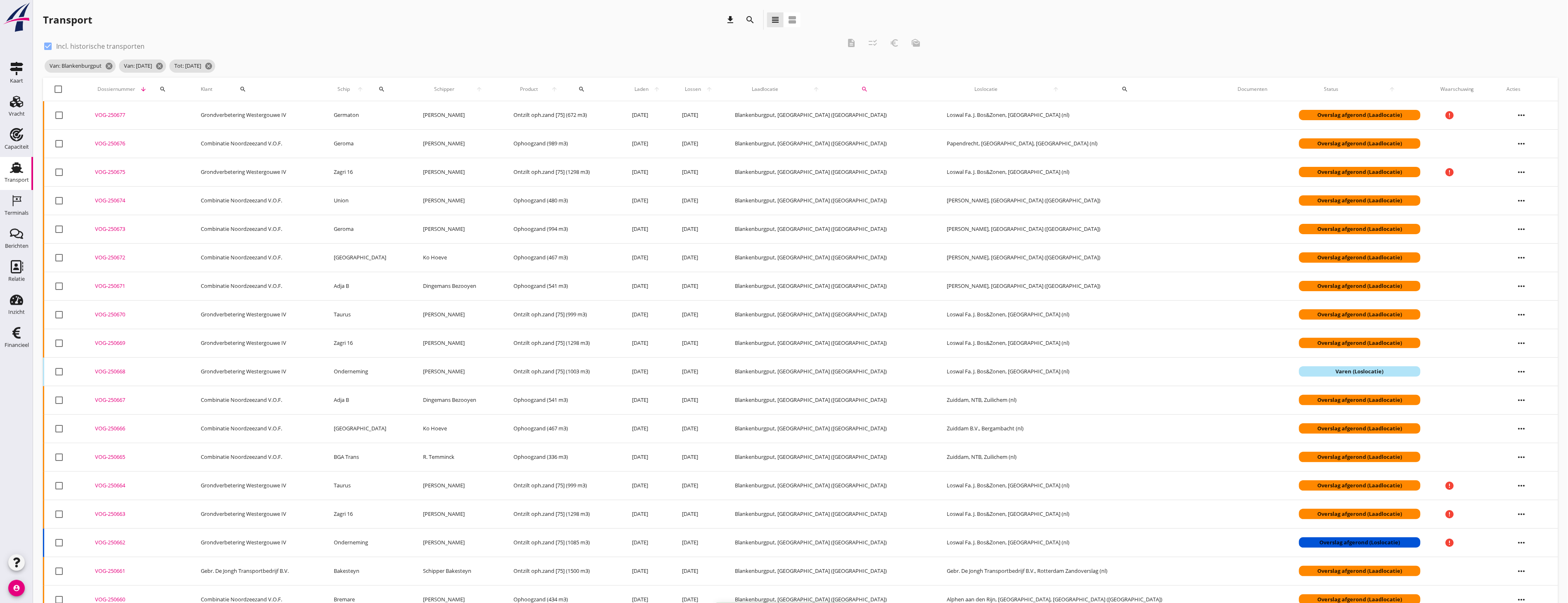
checkbox input "false"
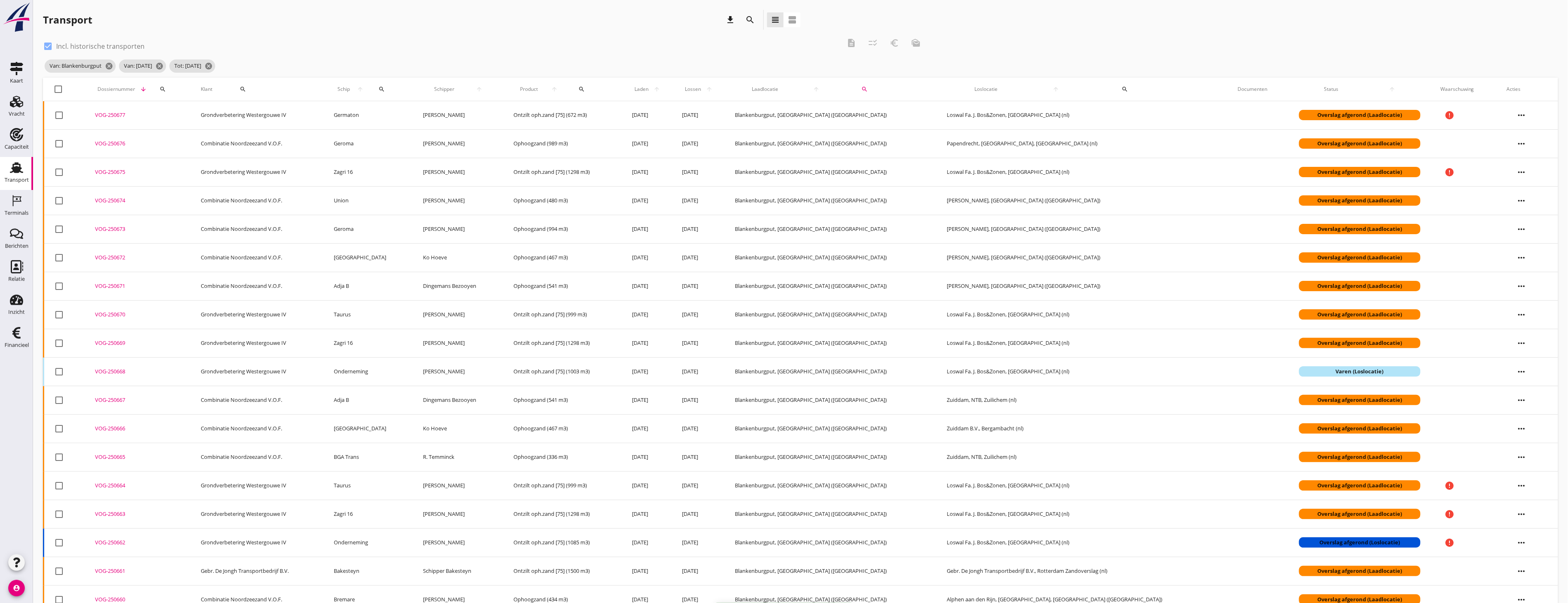
checkbox input "false"
